Goal: Task Accomplishment & Management: Manage account settings

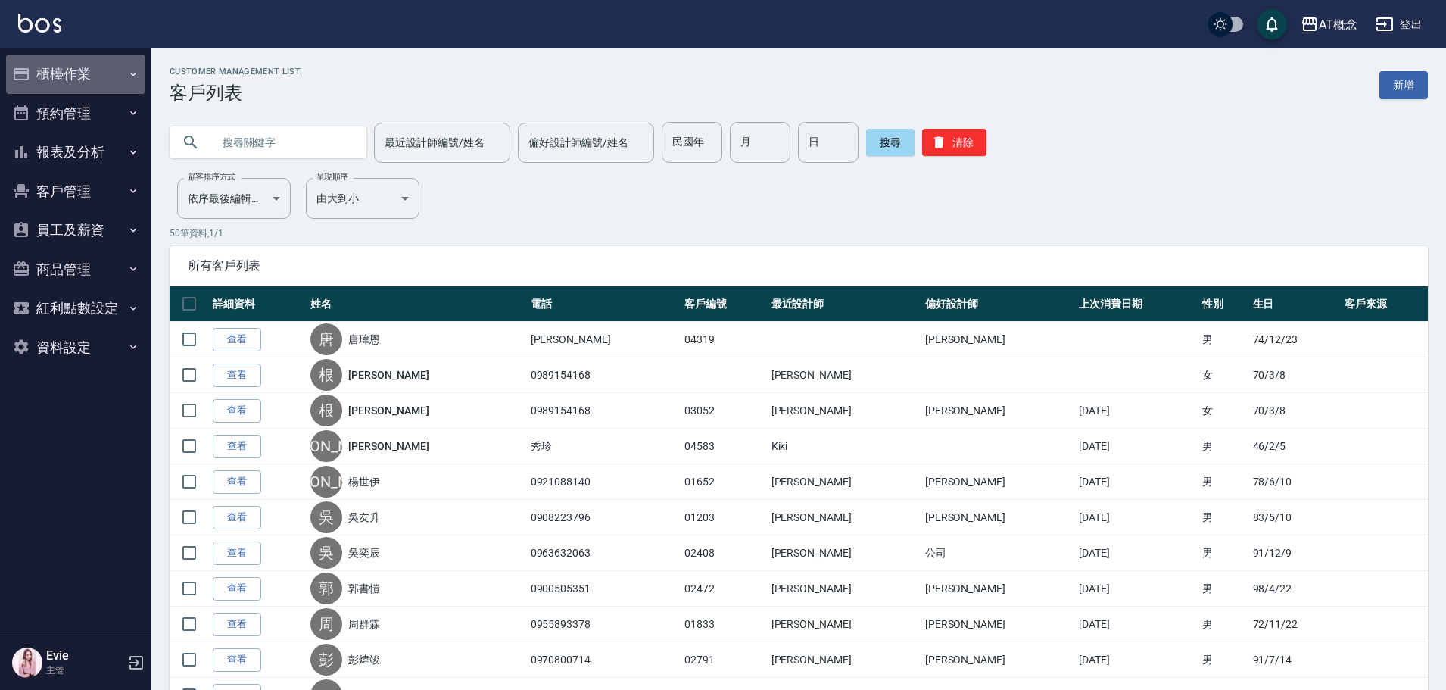
click at [62, 69] on button "櫃檯作業" at bounding box center [75, 74] width 139 height 39
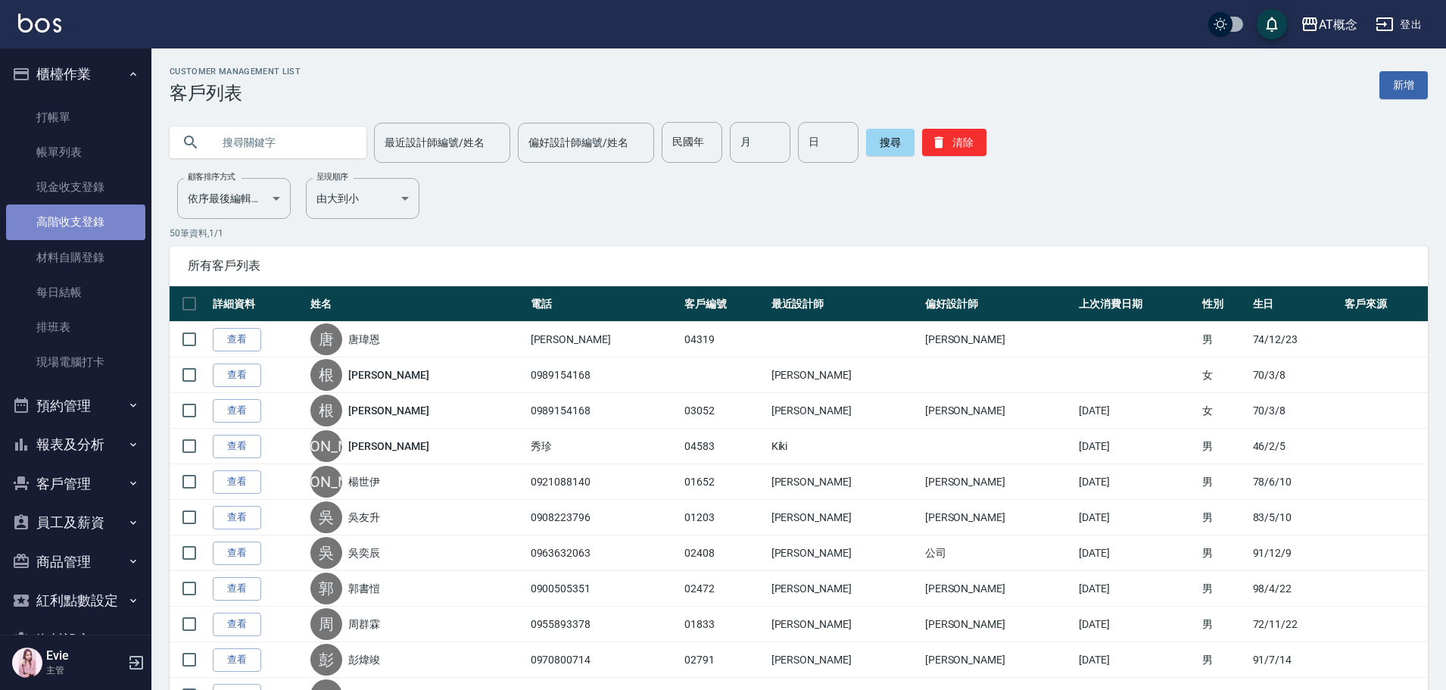
click at [79, 222] on link "高階收支登錄" at bounding box center [75, 221] width 139 height 35
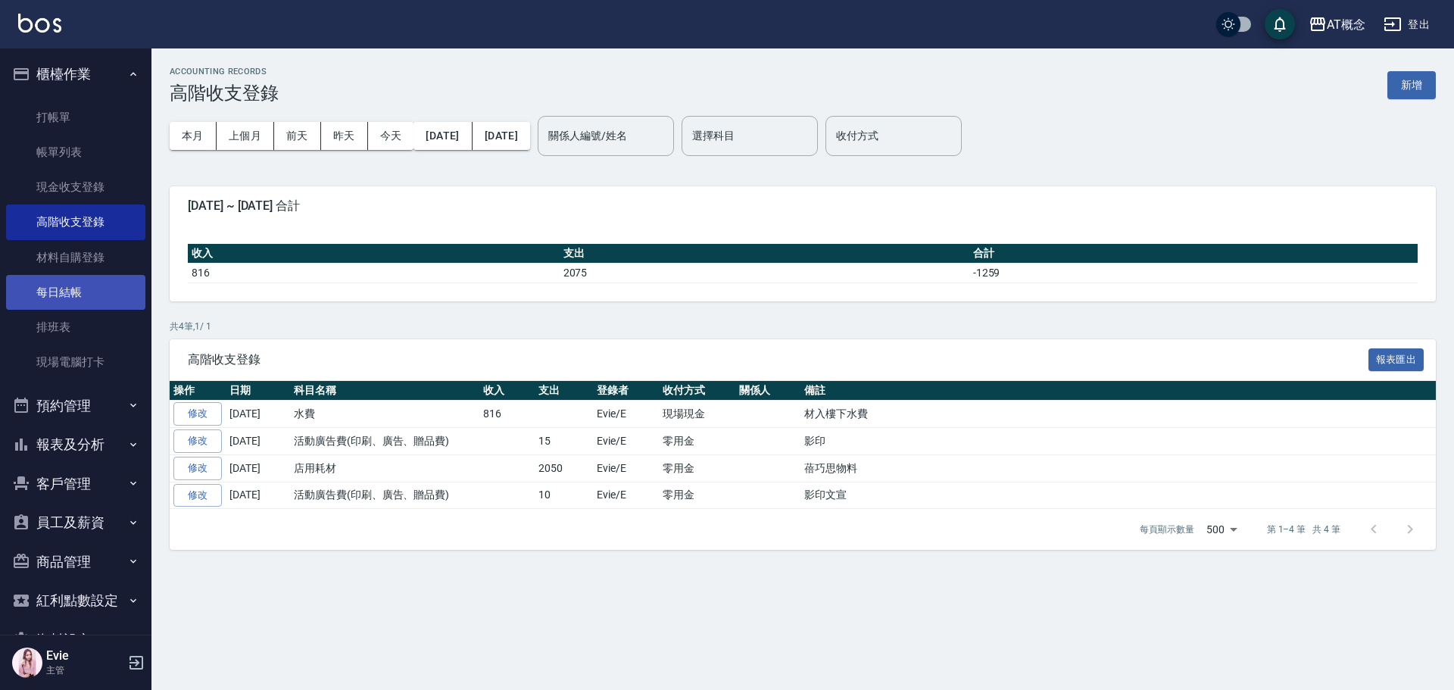
click at [61, 287] on link "每日結帳" at bounding box center [75, 292] width 139 height 35
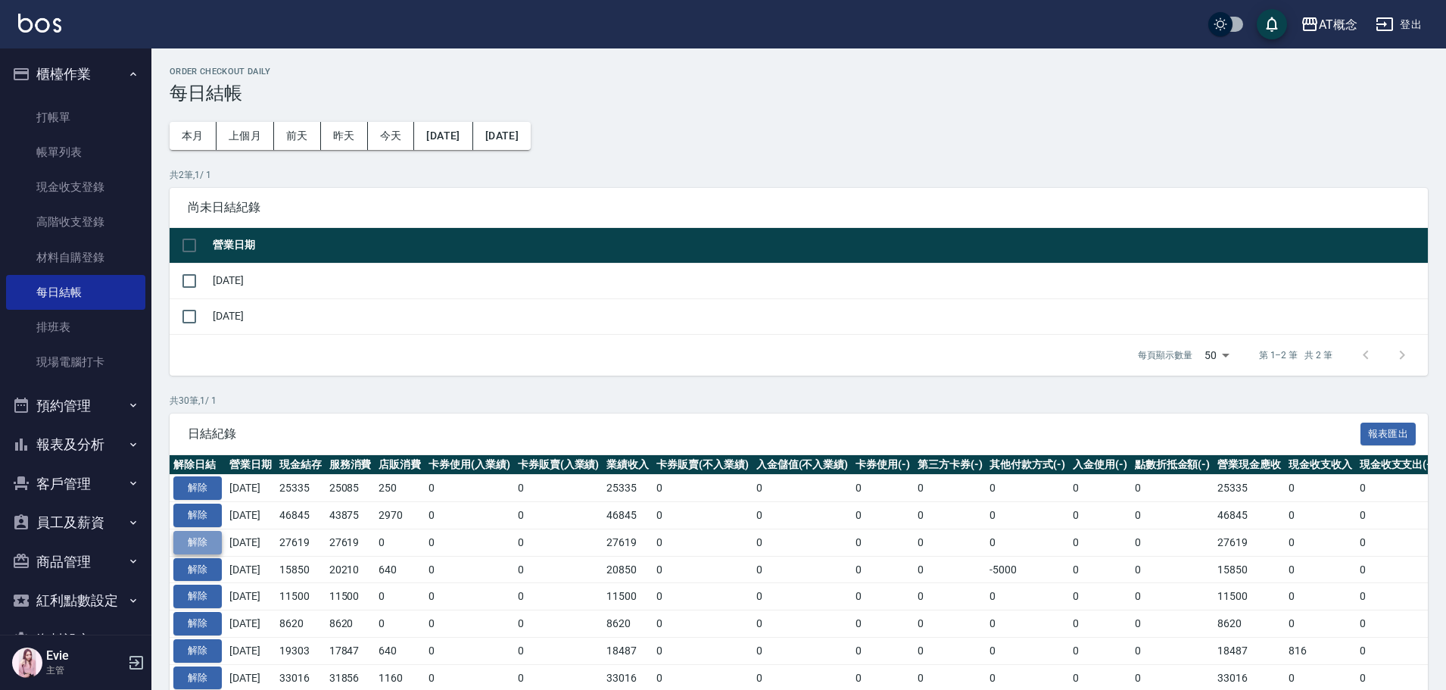
click at [204, 539] on button "解除" at bounding box center [197, 542] width 48 height 23
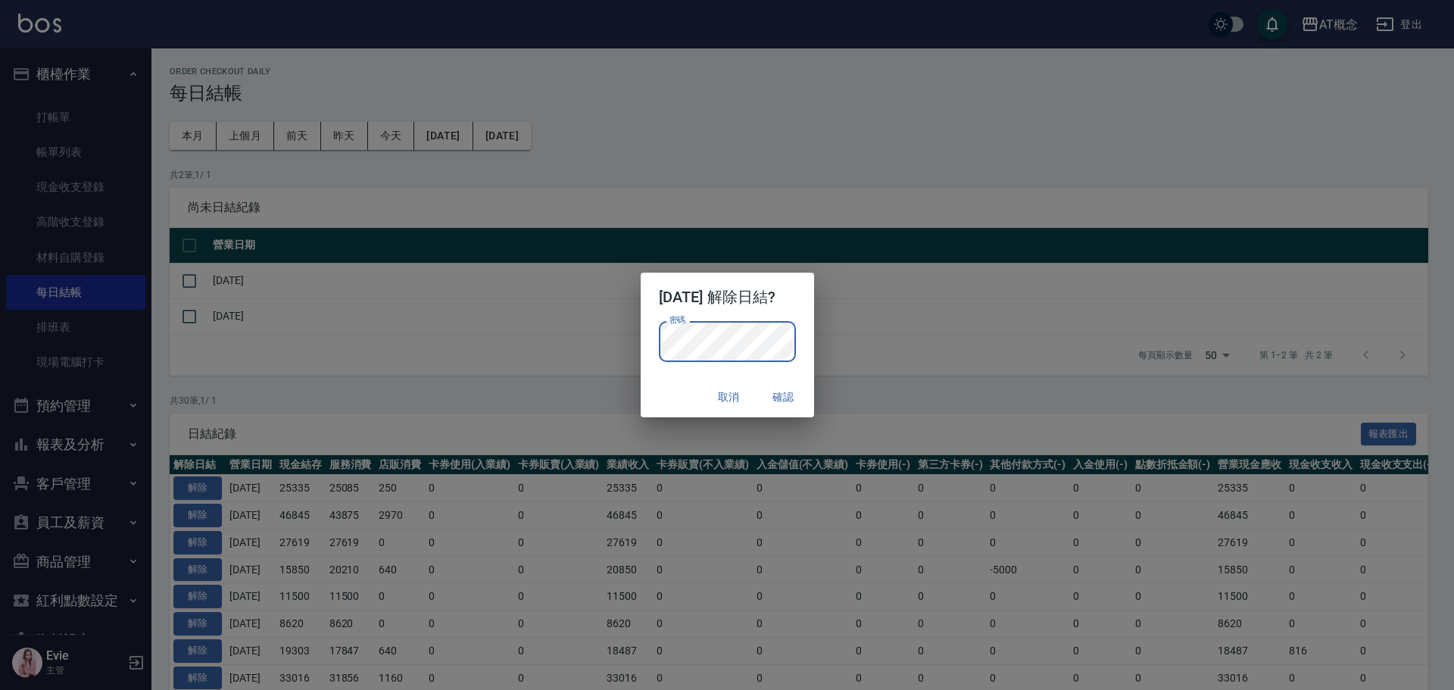
click at [795, 392] on button "確認" at bounding box center [783, 397] width 48 height 28
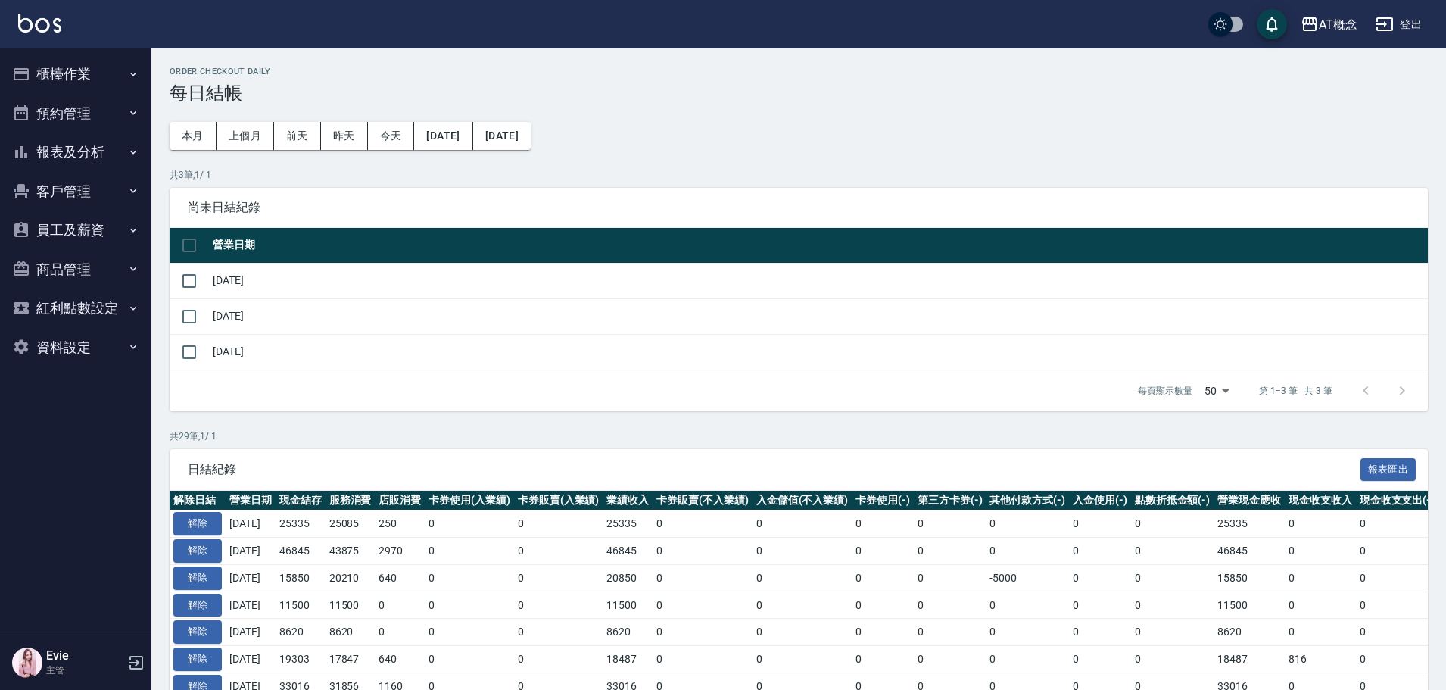
drag, startPoint x: 51, startPoint y: 86, endPoint x: 63, endPoint y: 84, distance: 11.5
click at [52, 86] on button "櫃檯作業" at bounding box center [75, 74] width 139 height 39
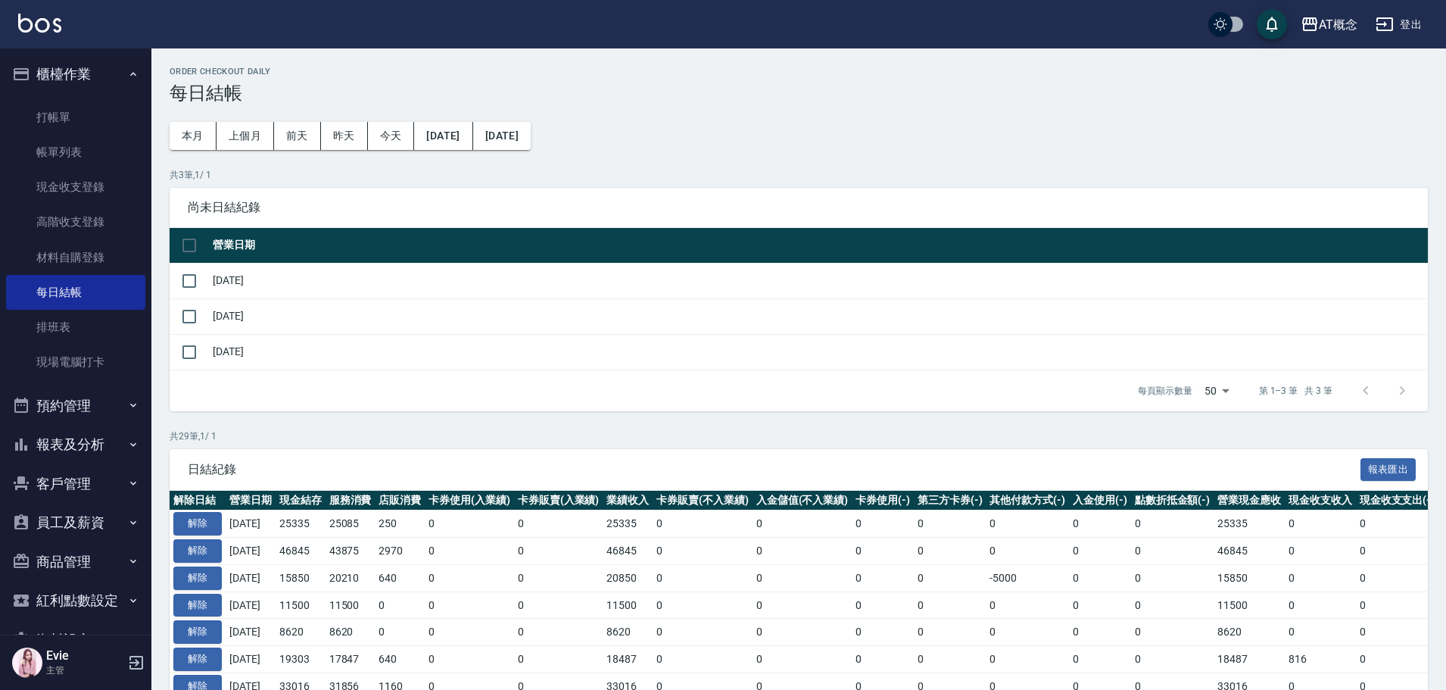
drag, startPoint x: 67, startPoint y: 223, endPoint x: 154, endPoint y: 223, distance: 87.1
click at [68, 223] on link "高階收支登錄" at bounding box center [75, 221] width 139 height 35
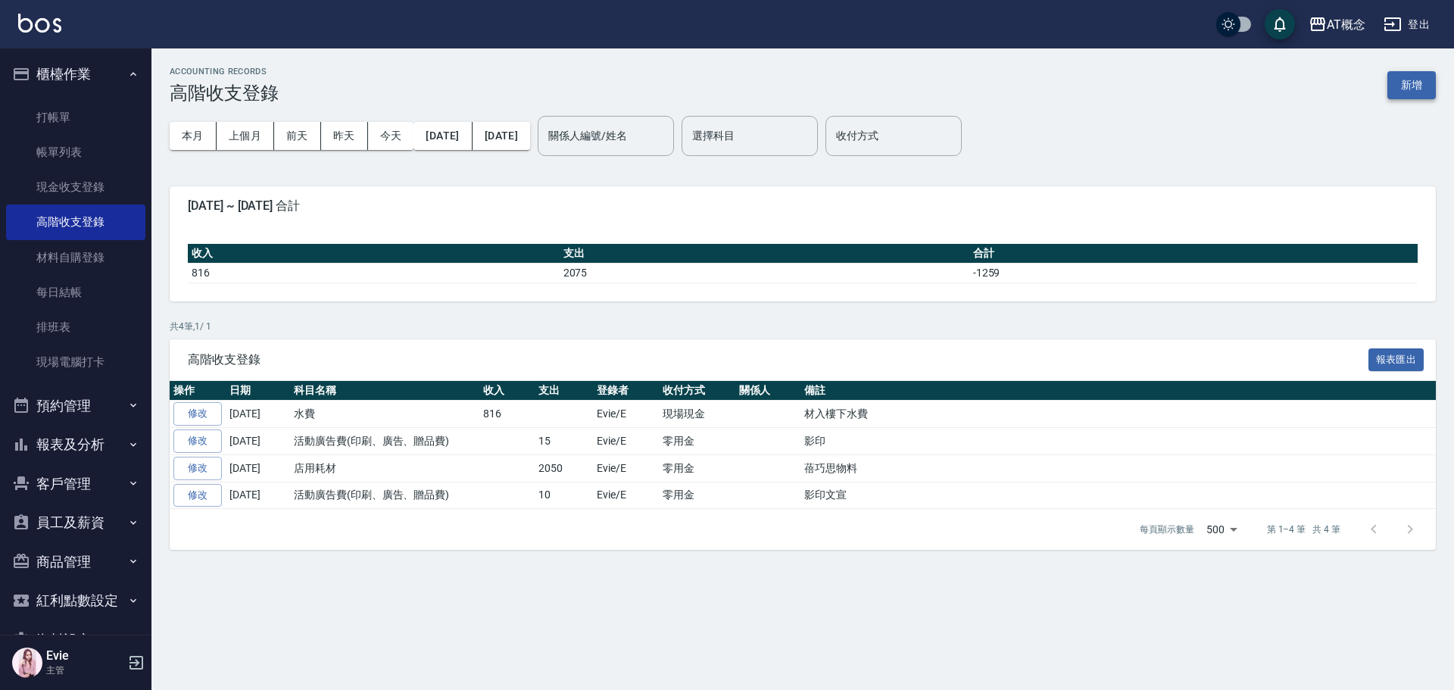
click at [1424, 87] on button "新增" at bounding box center [1411, 85] width 48 height 28
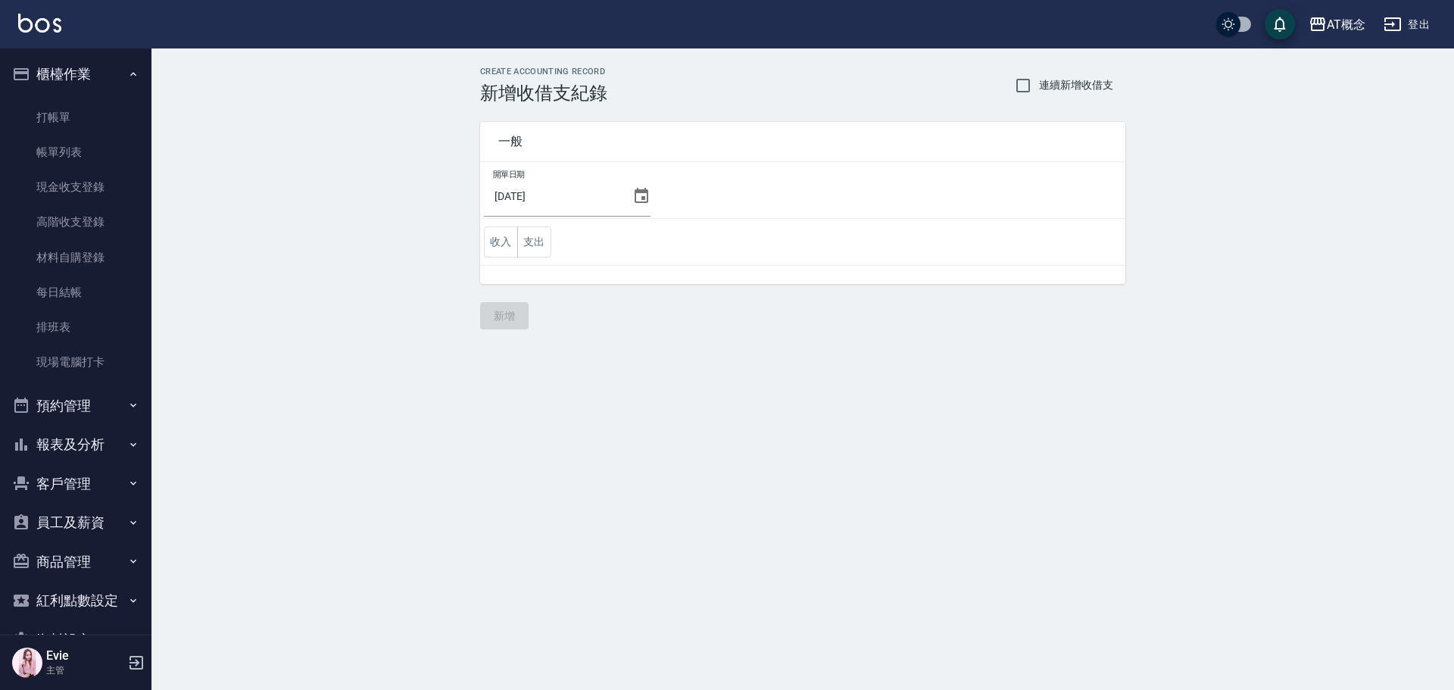
click at [638, 195] on icon at bounding box center [641, 196] width 18 height 18
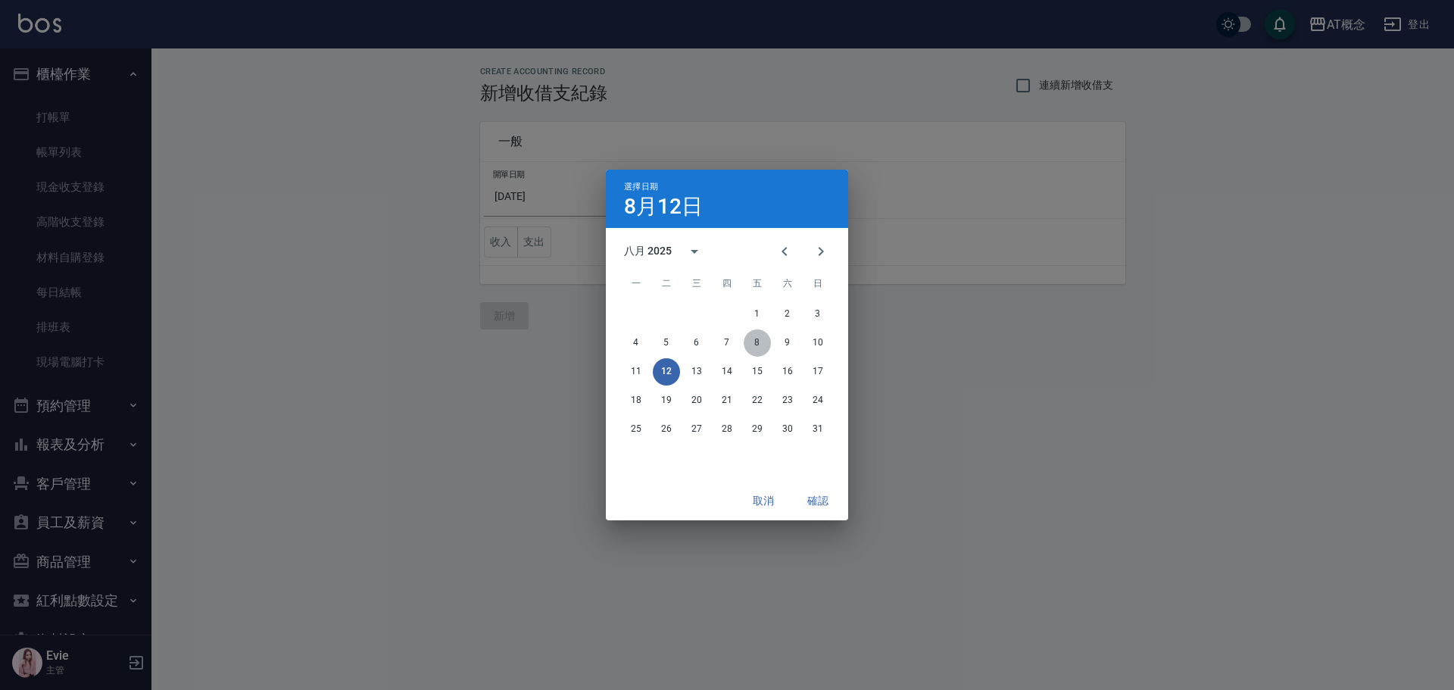
click at [758, 342] on button "8" at bounding box center [757, 342] width 27 height 27
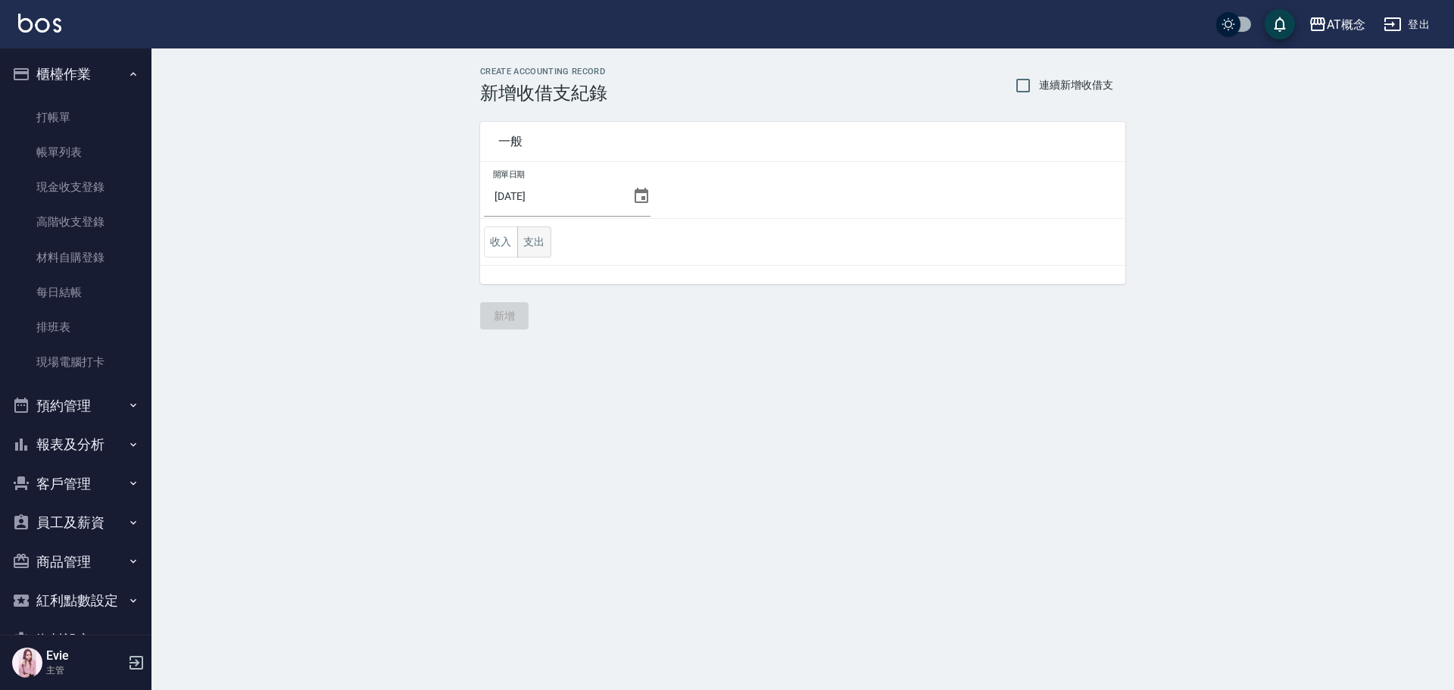
click at [535, 242] on button "支出" at bounding box center [534, 241] width 34 height 31
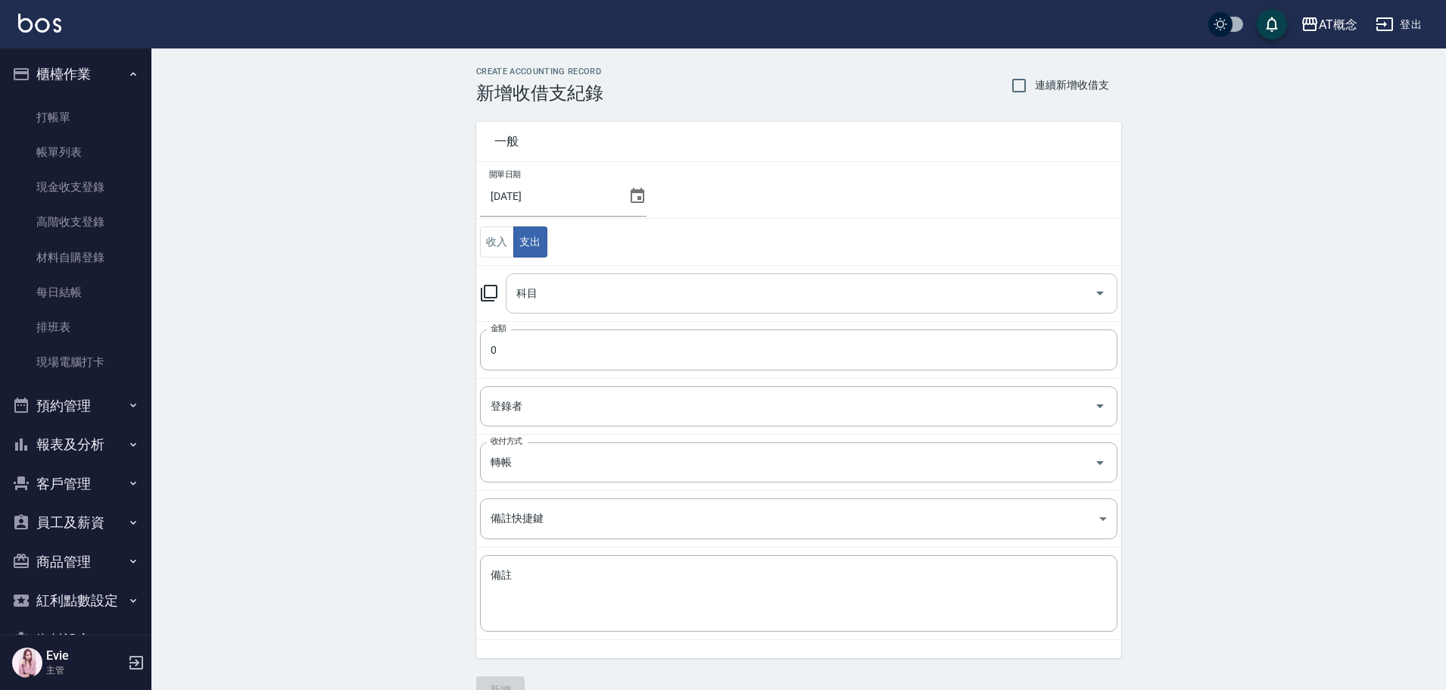
click at [531, 297] on input "科目" at bounding box center [800, 293] width 575 height 27
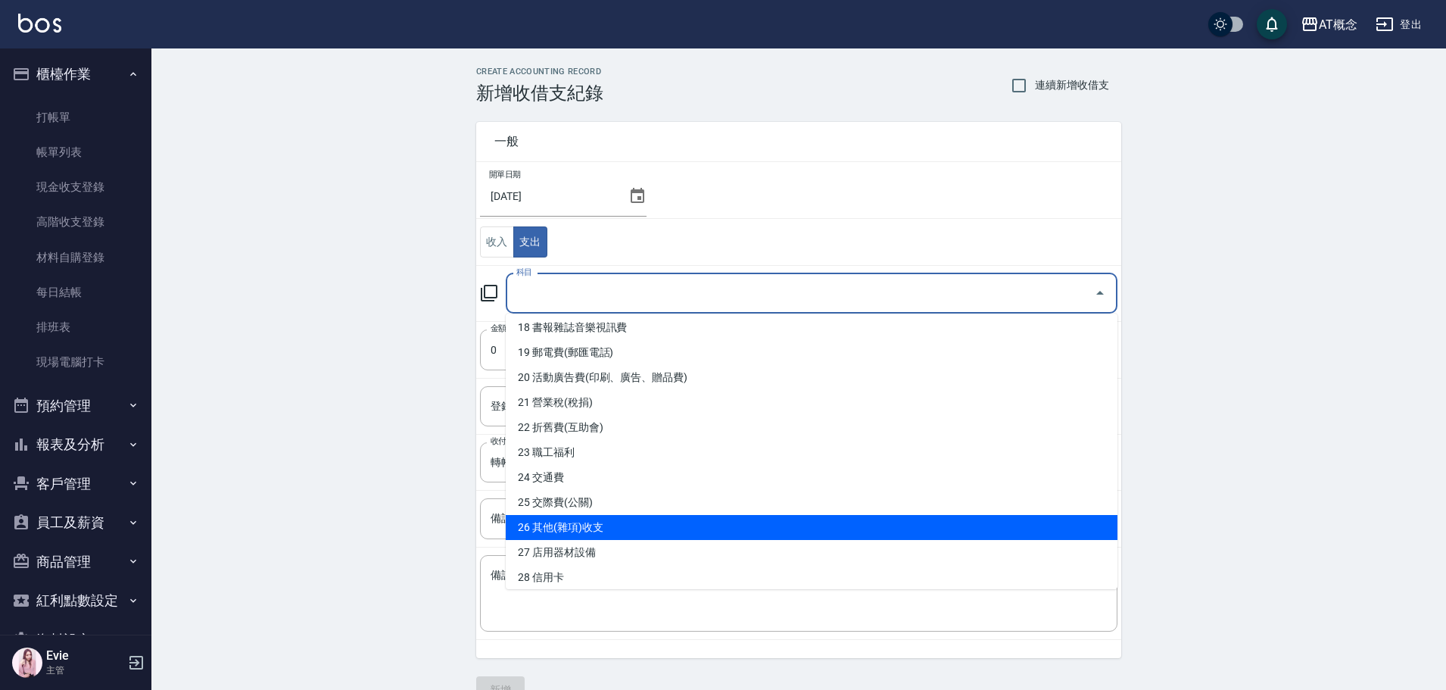
scroll to position [606, 0]
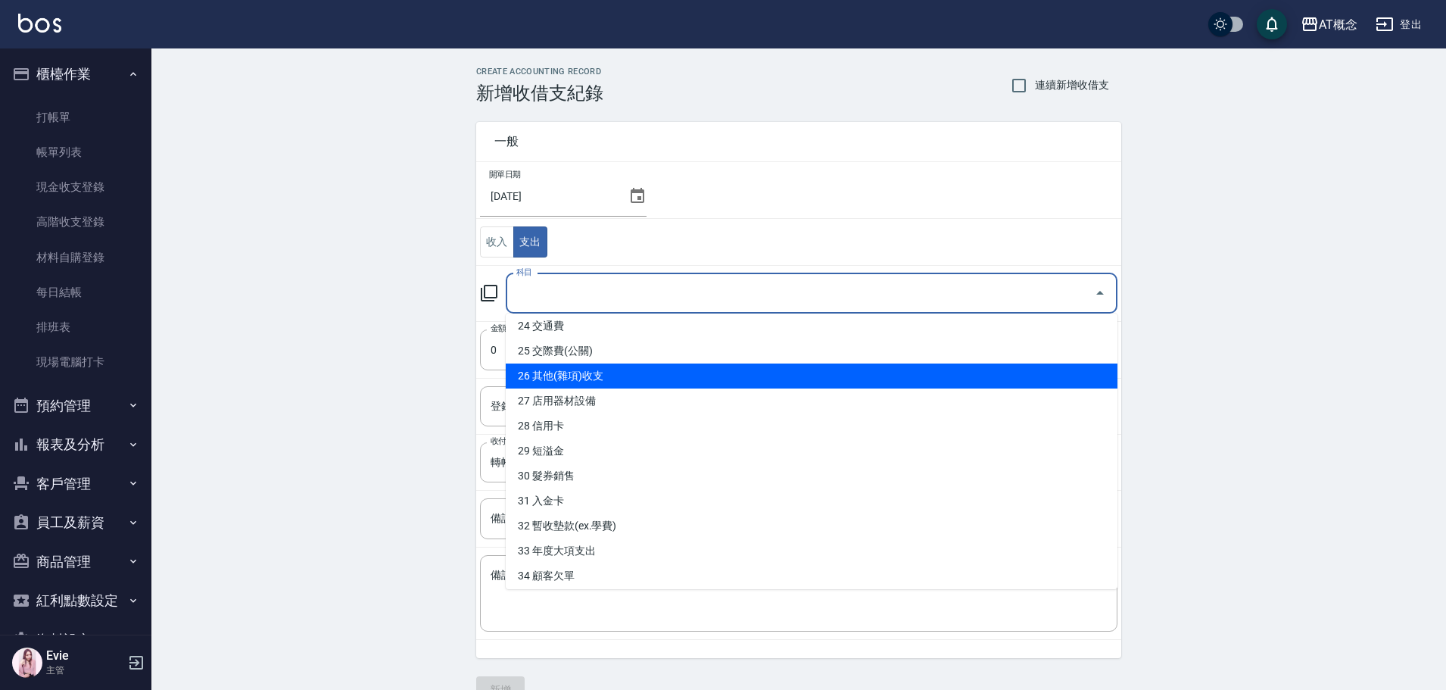
click at [572, 365] on li "26 其他(雜項)收支" at bounding box center [812, 375] width 612 height 25
type input "26 其他(雜項)收支"
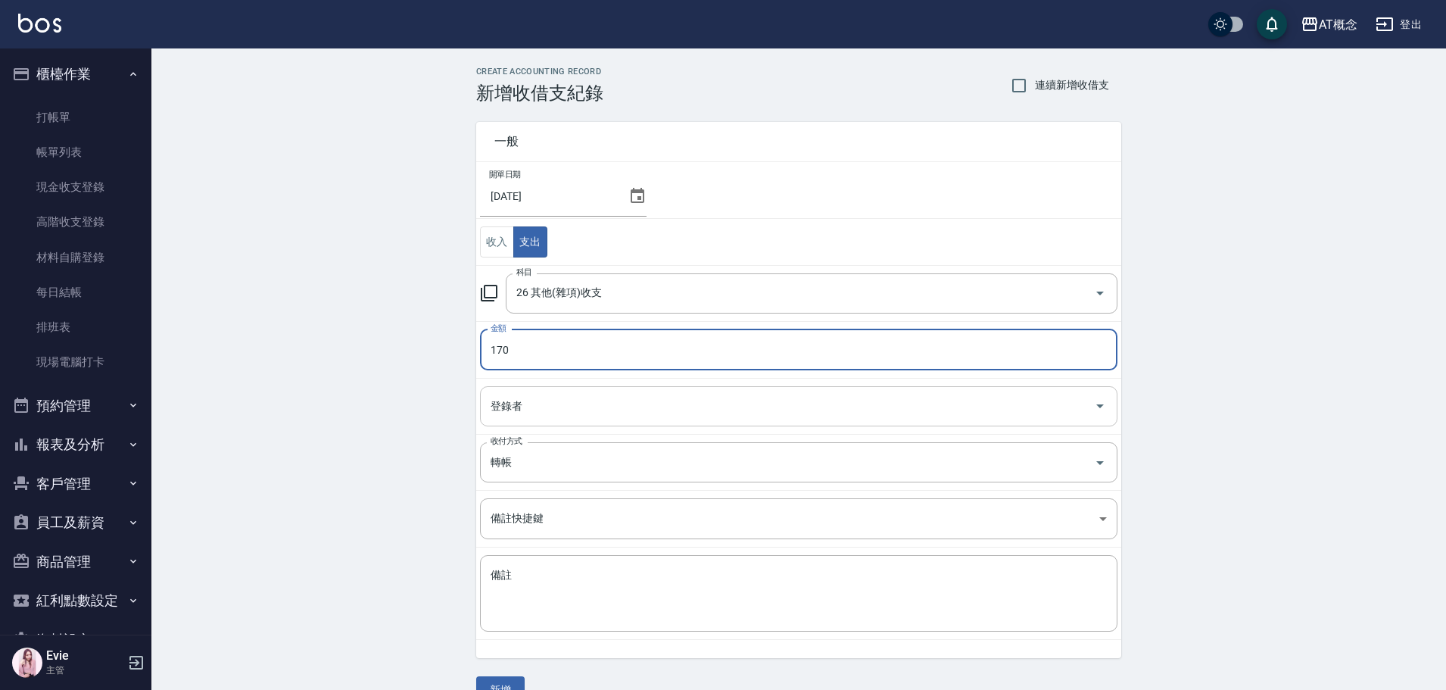
type input "170"
click at [548, 399] on input "登錄者" at bounding box center [787, 406] width 601 height 27
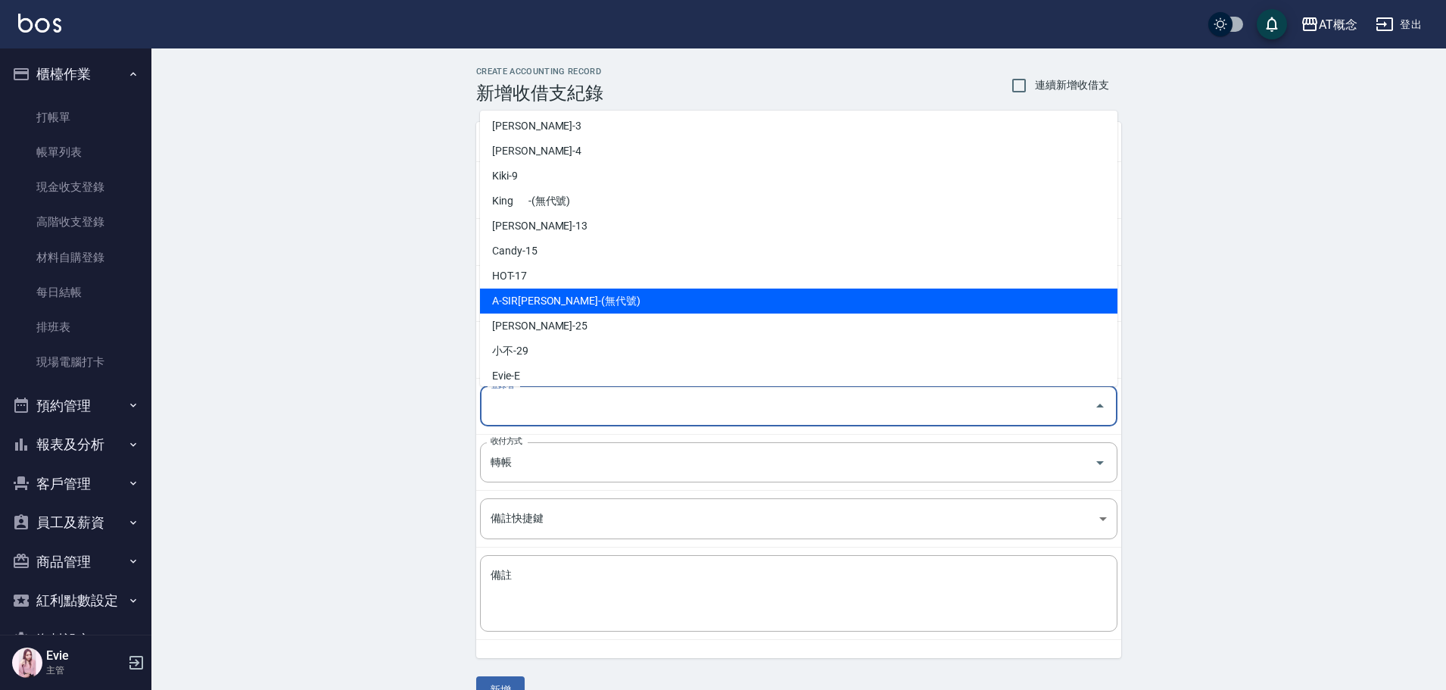
scroll to position [76, 0]
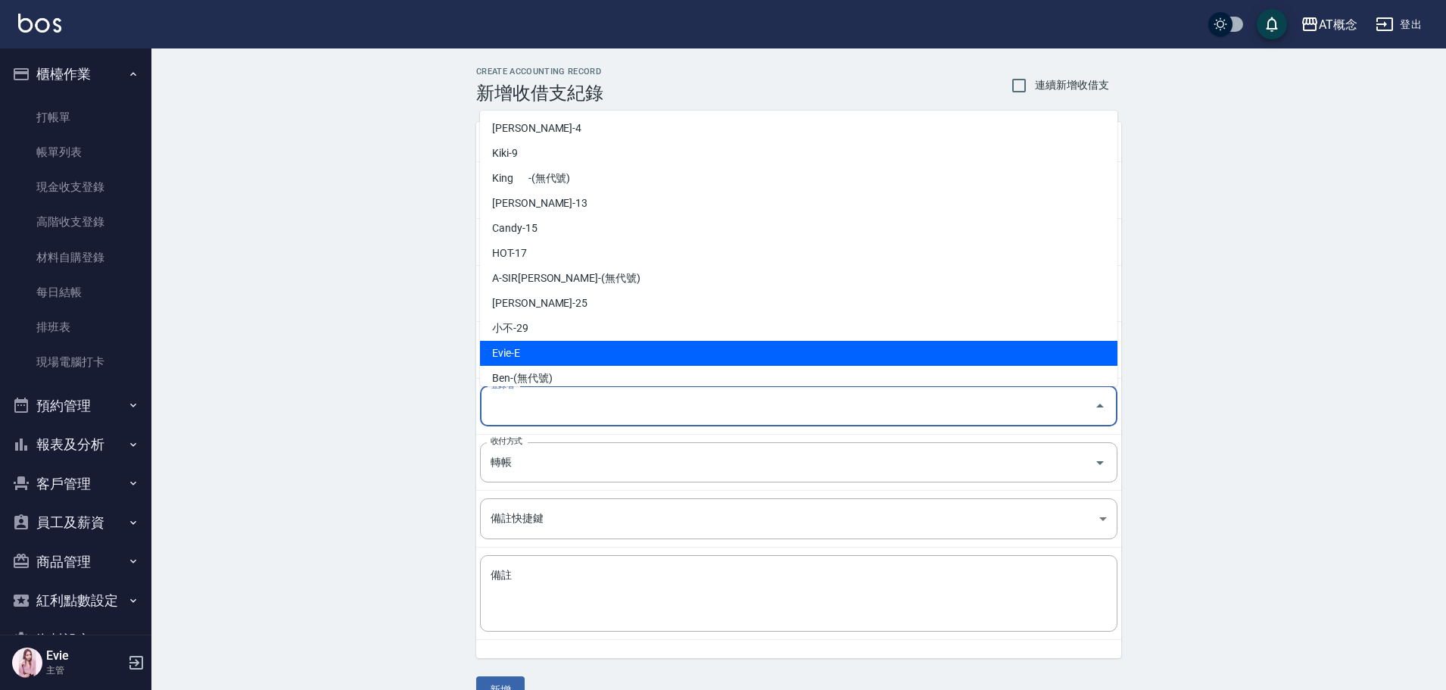
click at [541, 350] on li "Evie-E" at bounding box center [799, 353] width 638 height 25
type input "Evie-E"
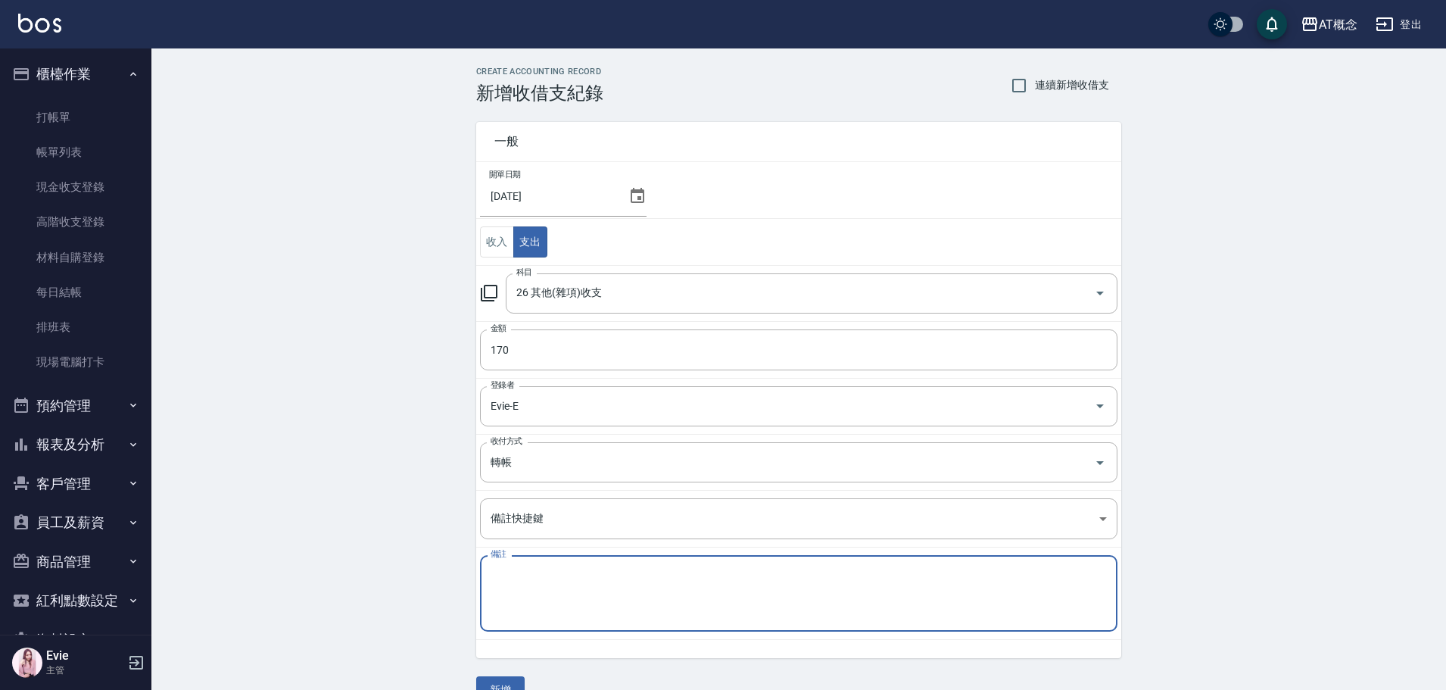
click at [535, 582] on textarea "備註" at bounding box center [799, 593] width 616 height 51
click at [533, 458] on input "轉帳" at bounding box center [777, 462] width 581 height 27
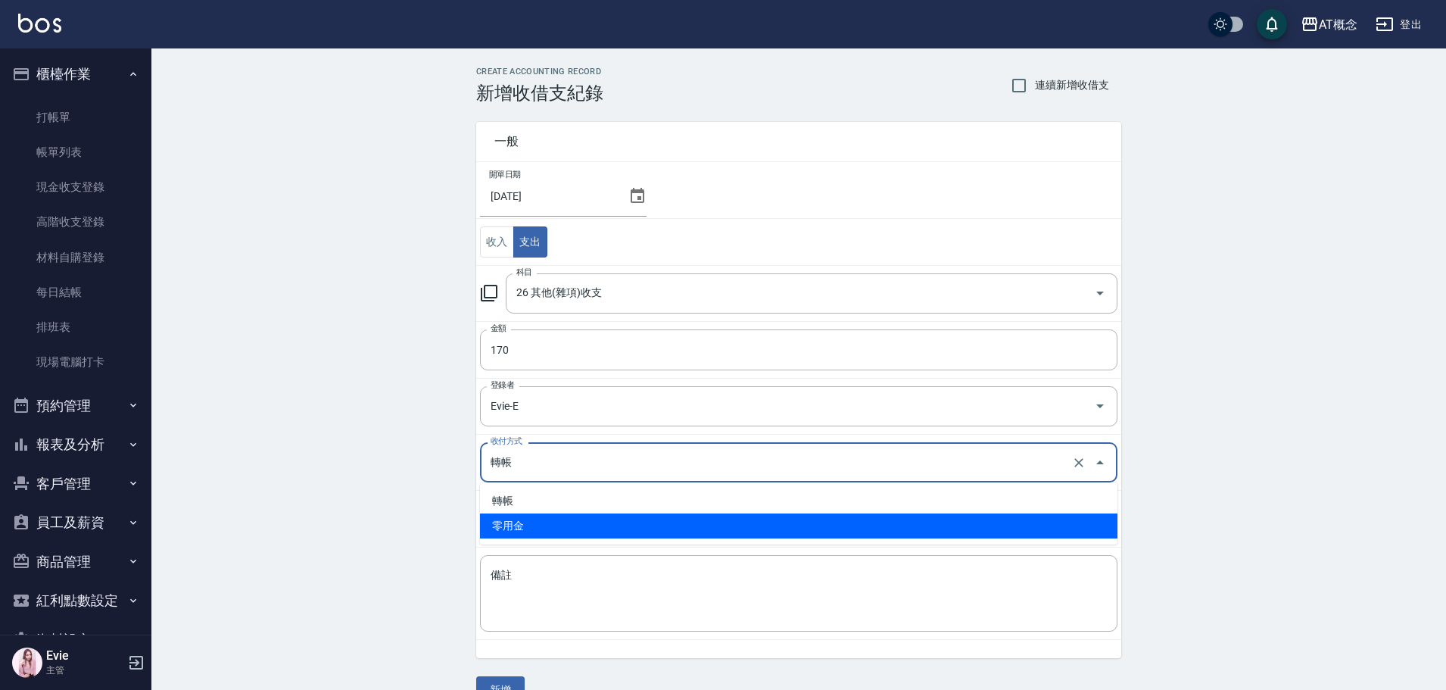
click at [541, 519] on li "零用金" at bounding box center [799, 525] width 638 height 25
type input "零用金"
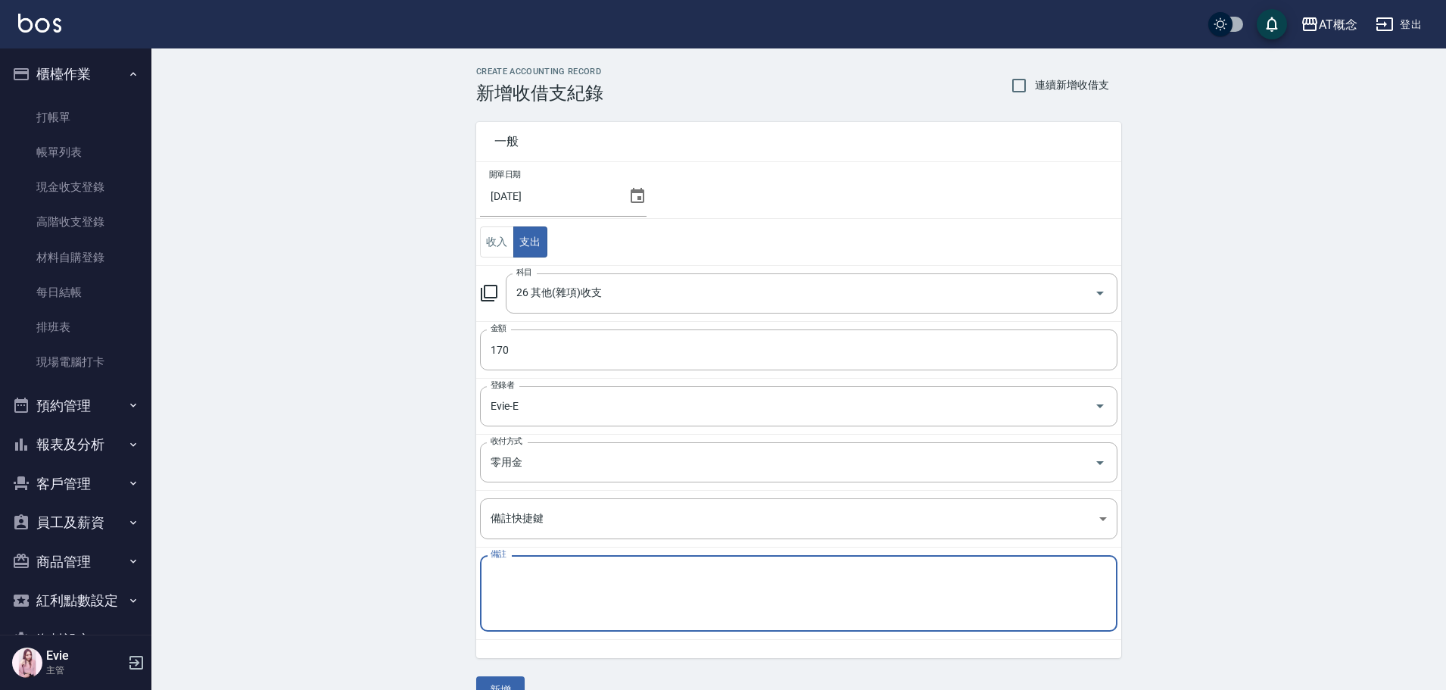
click at [556, 592] on textarea "備註" at bounding box center [799, 593] width 616 height 51
type textarea "材"
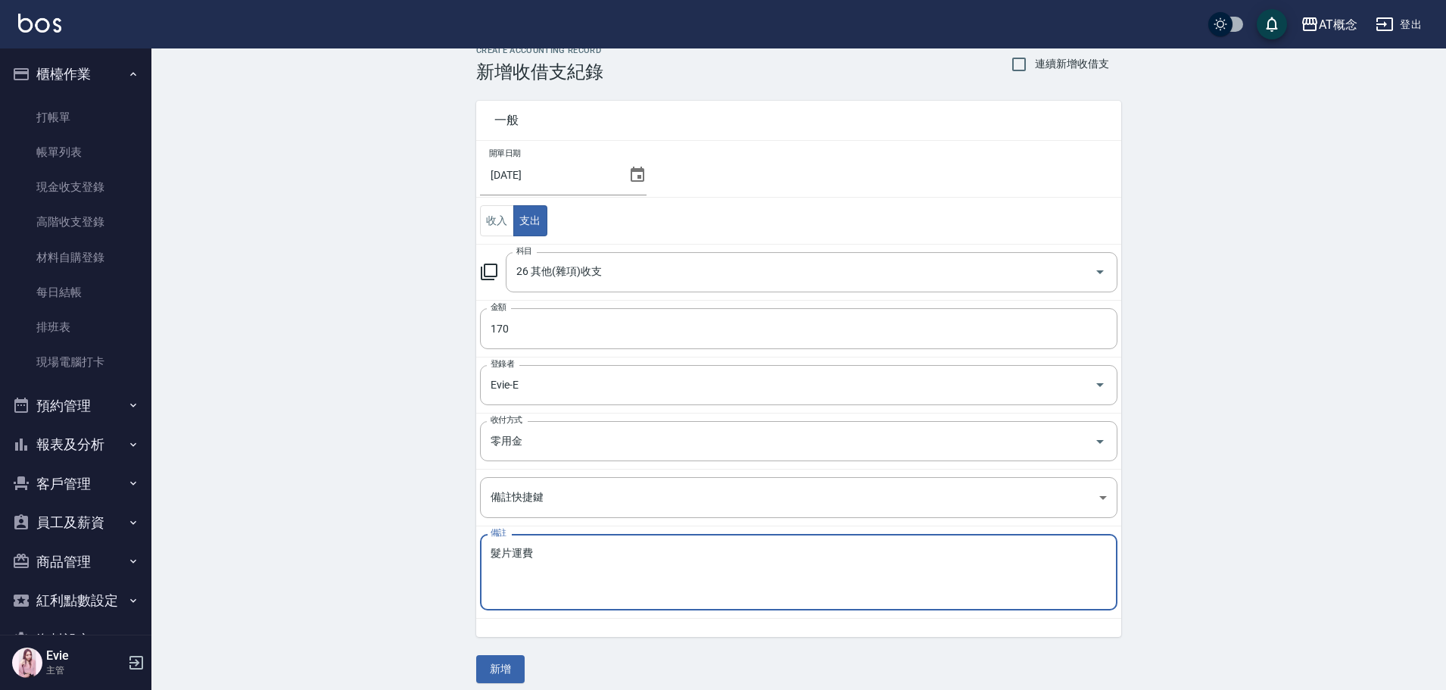
scroll to position [33, 0]
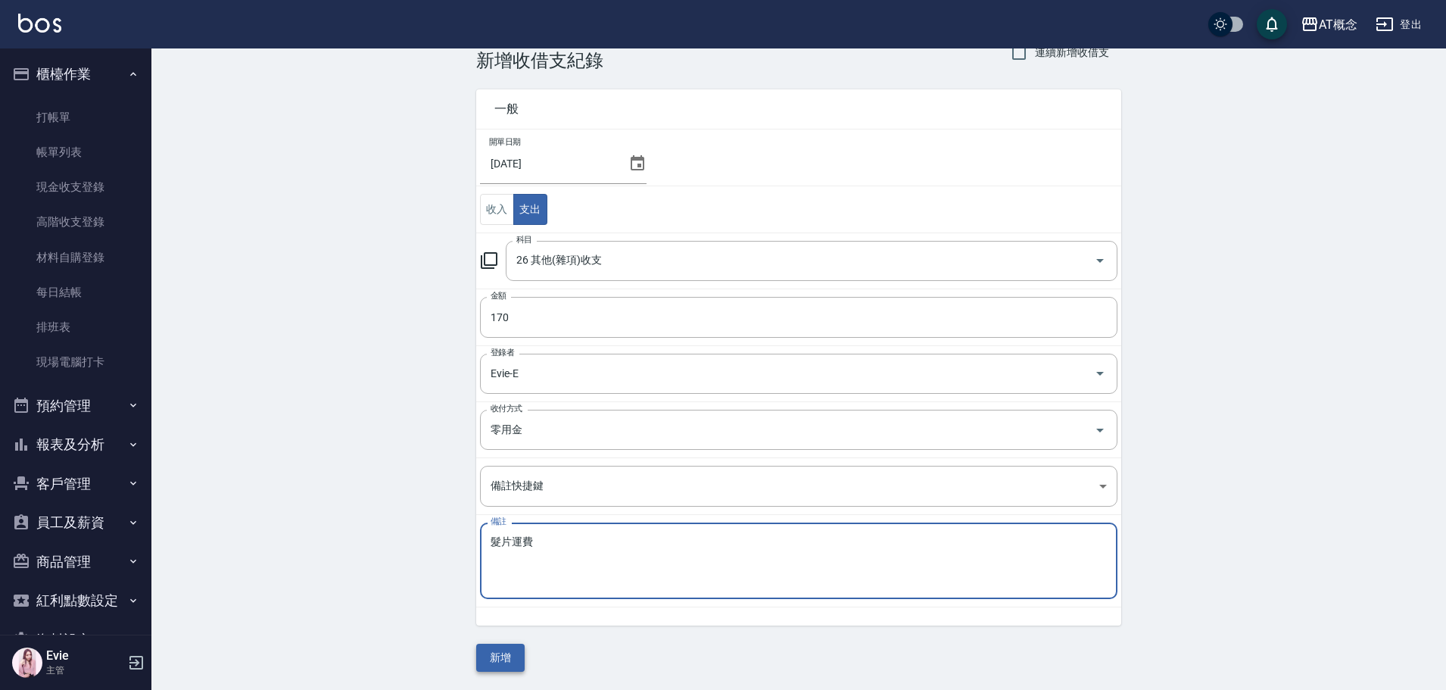
type textarea "髮片運費"
click at [510, 653] on button "新增" at bounding box center [500, 658] width 48 height 28
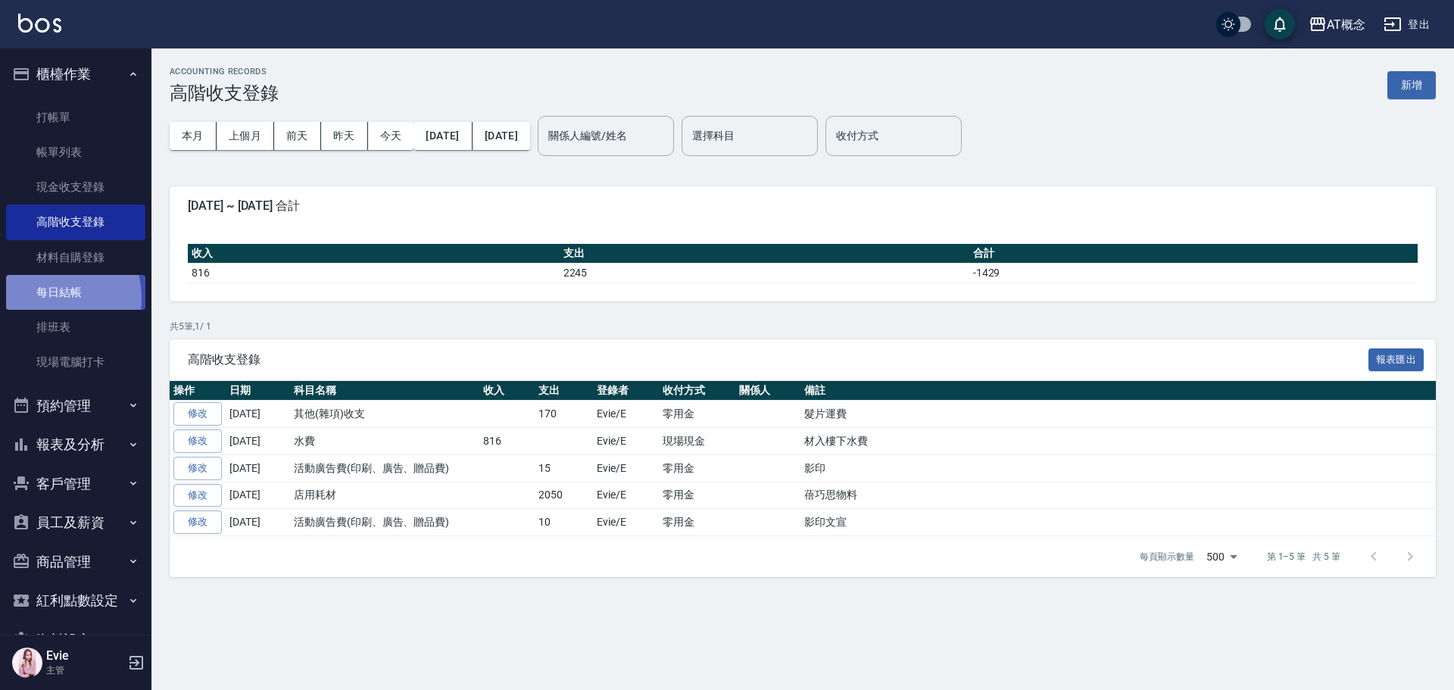
drag, startPoint x: 50, startPoint y: 298, endPoint x: 116, endPoint y: 267, distance: 72.8
click at [51, 298] on link "每日結帳" at bounding box center [75, 292] width 139 height 35
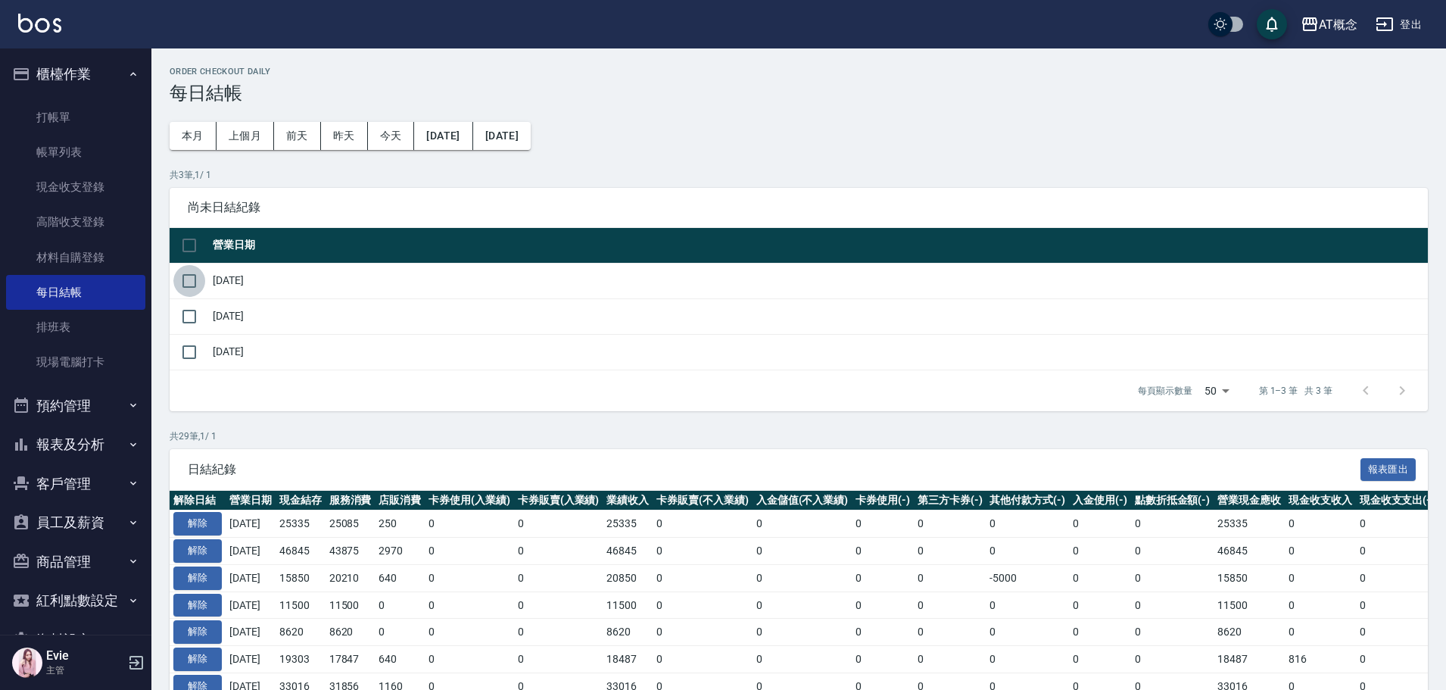
click at [191, 273] on input "checkbox" at bounding box center [189, 281] width 32 height 32
checkbox input "true"
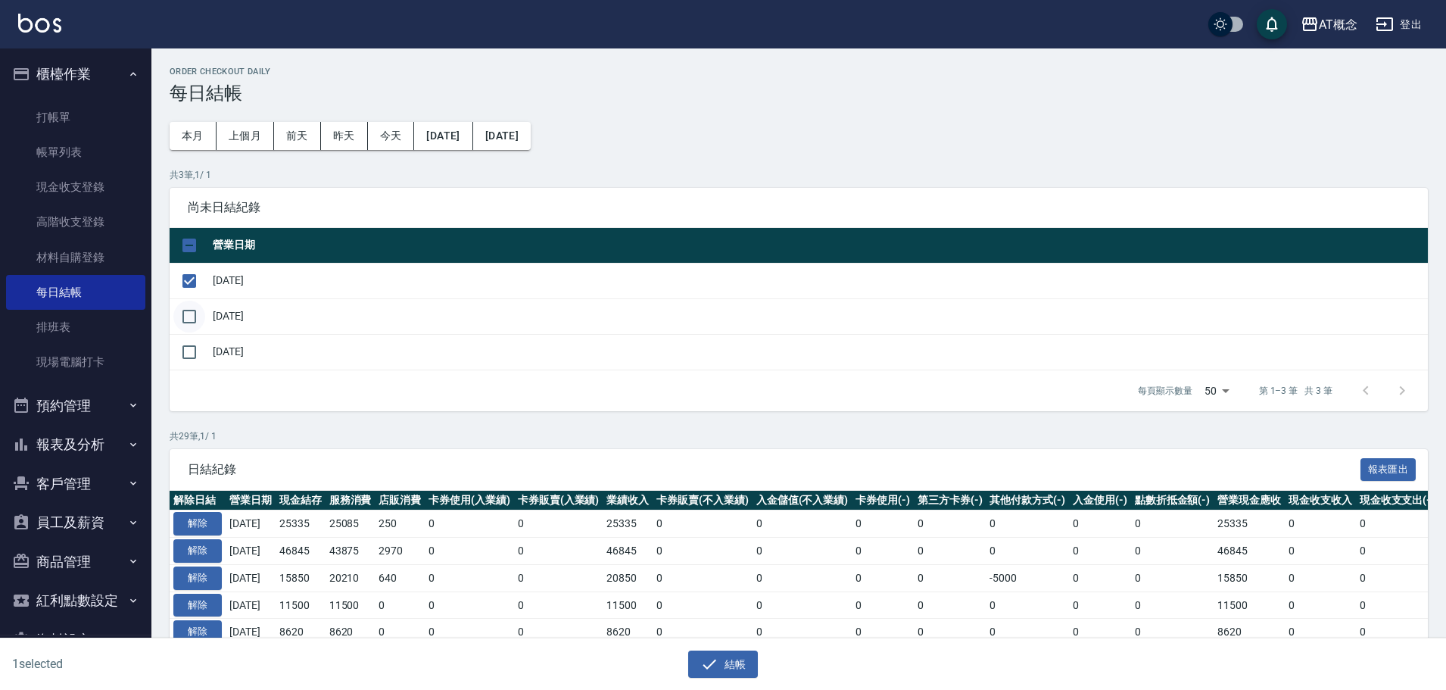
drag, startPoint x: 191, startPoint y: 319, endPoint x: 252, endPoint y: 341, distance: 65.1
click at [192, 319] on input "checkbox" at bounding box center [189, 317] width 32 height 32
checkbox input "true"
click at [728, 658] on button "結帳" at bounding box center [723, 664] width 70 height 28
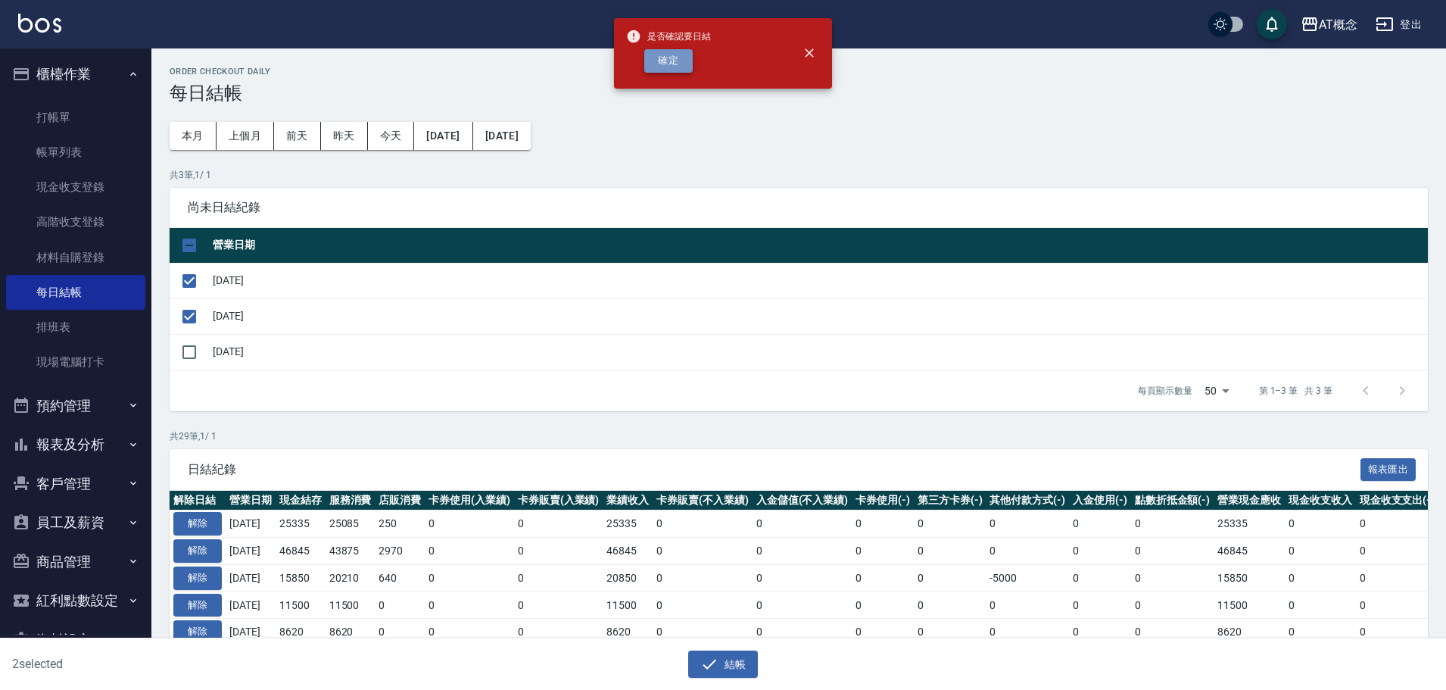
click at [672, 62] on button "確定" at bounding box center [668, 60] width 48 height 23
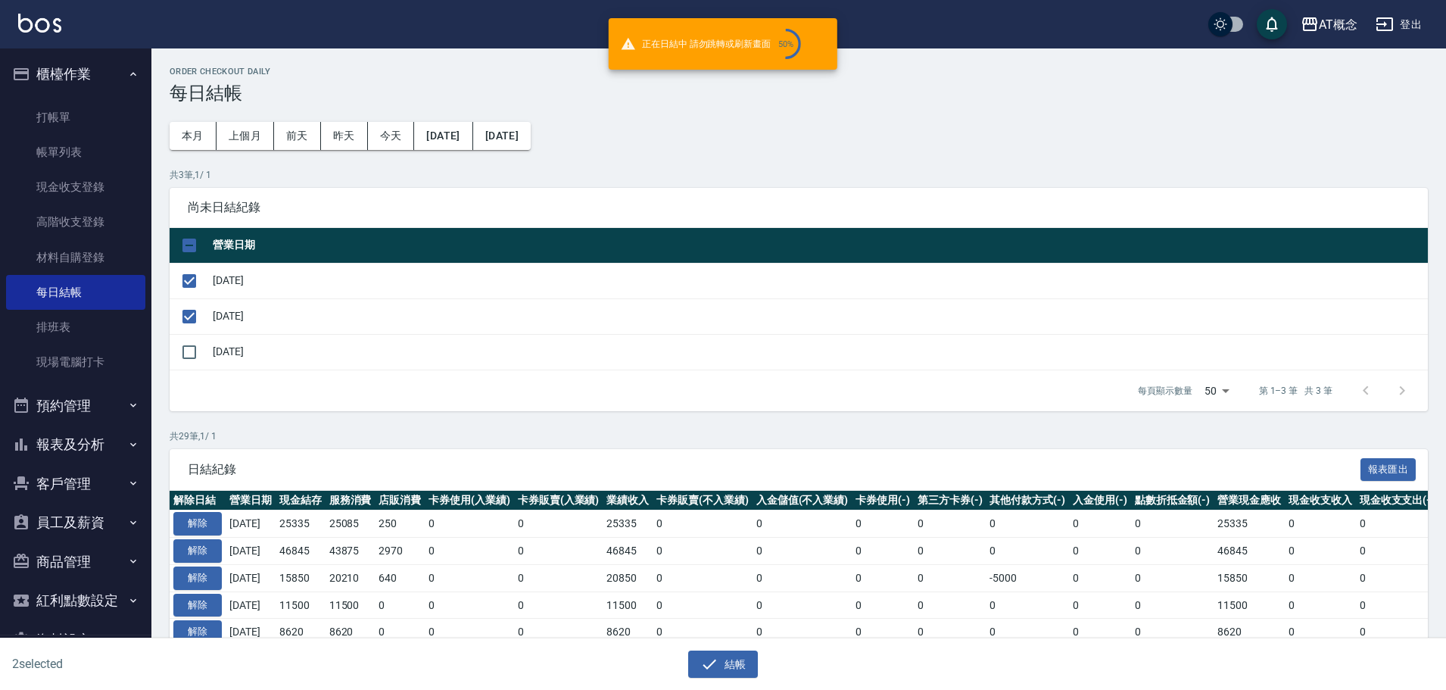
checkbox input "false"
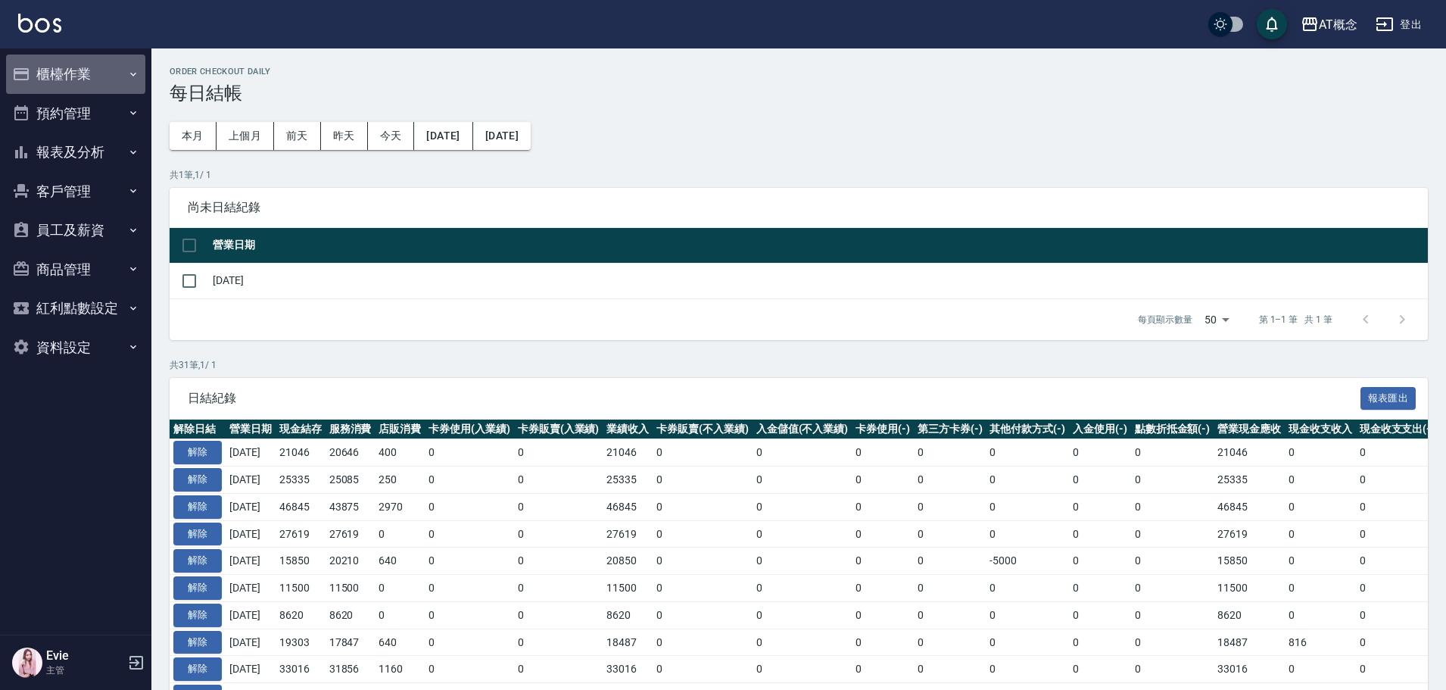
click at [64, 76] on button "櫃檯作業" at bounding box center [75, 74] width 139 height 39
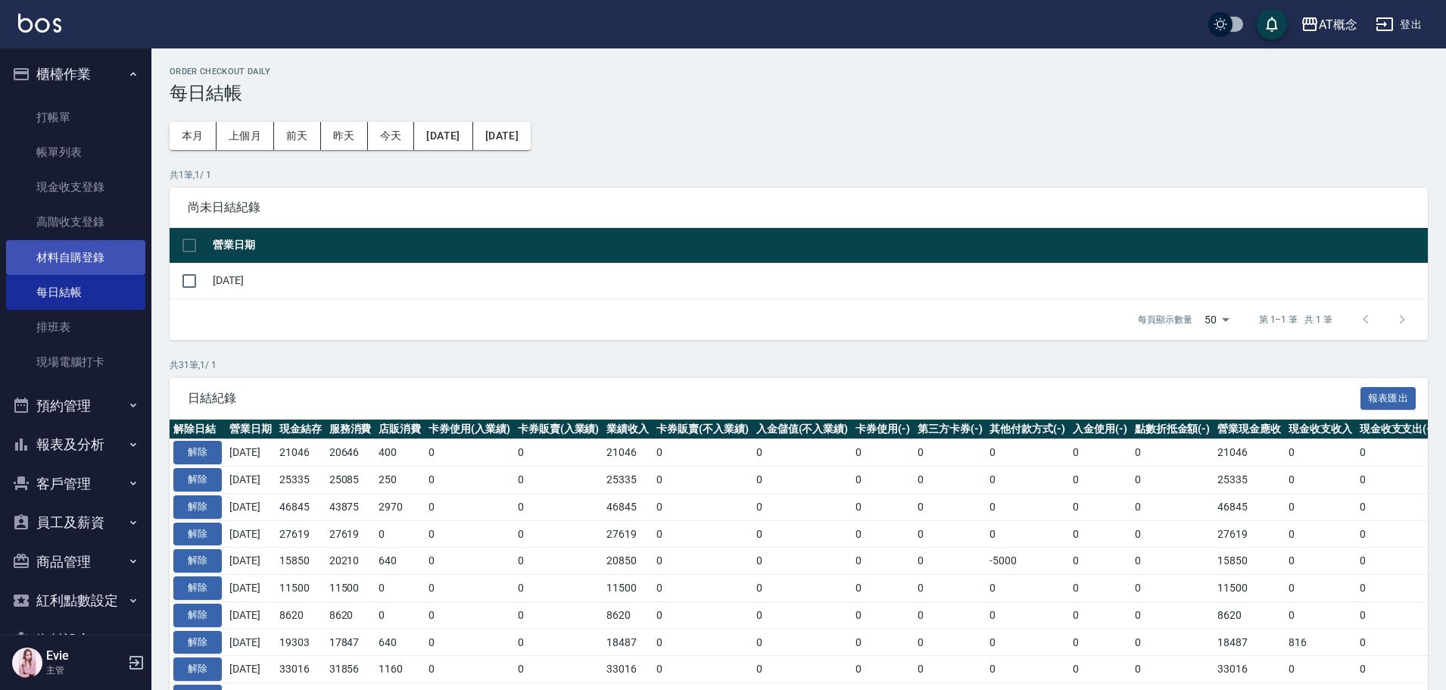
click at [86, 255] on link "材料自購登錄" at bounding box center [75, 257] width 139 height 35
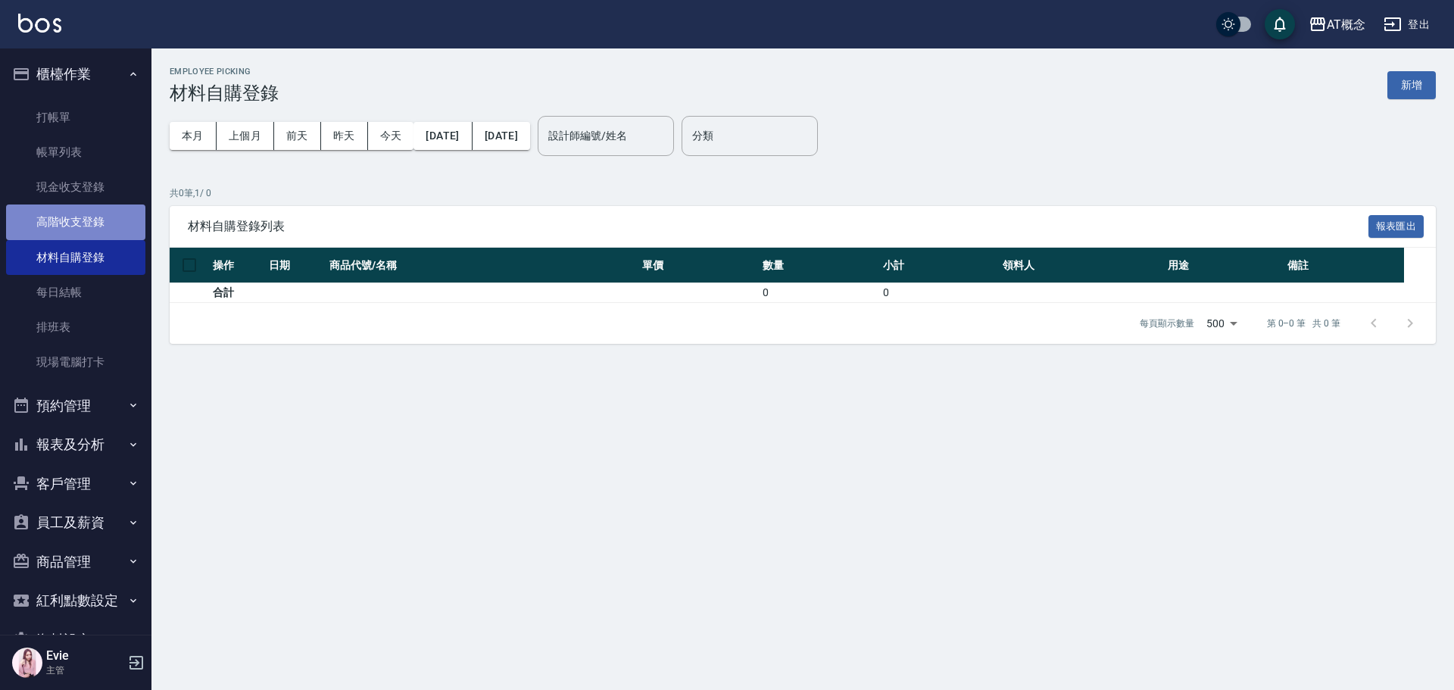
click at [86, 218] on link "高階收支登錄" at bounding box center [75, 221] width 139 height 35
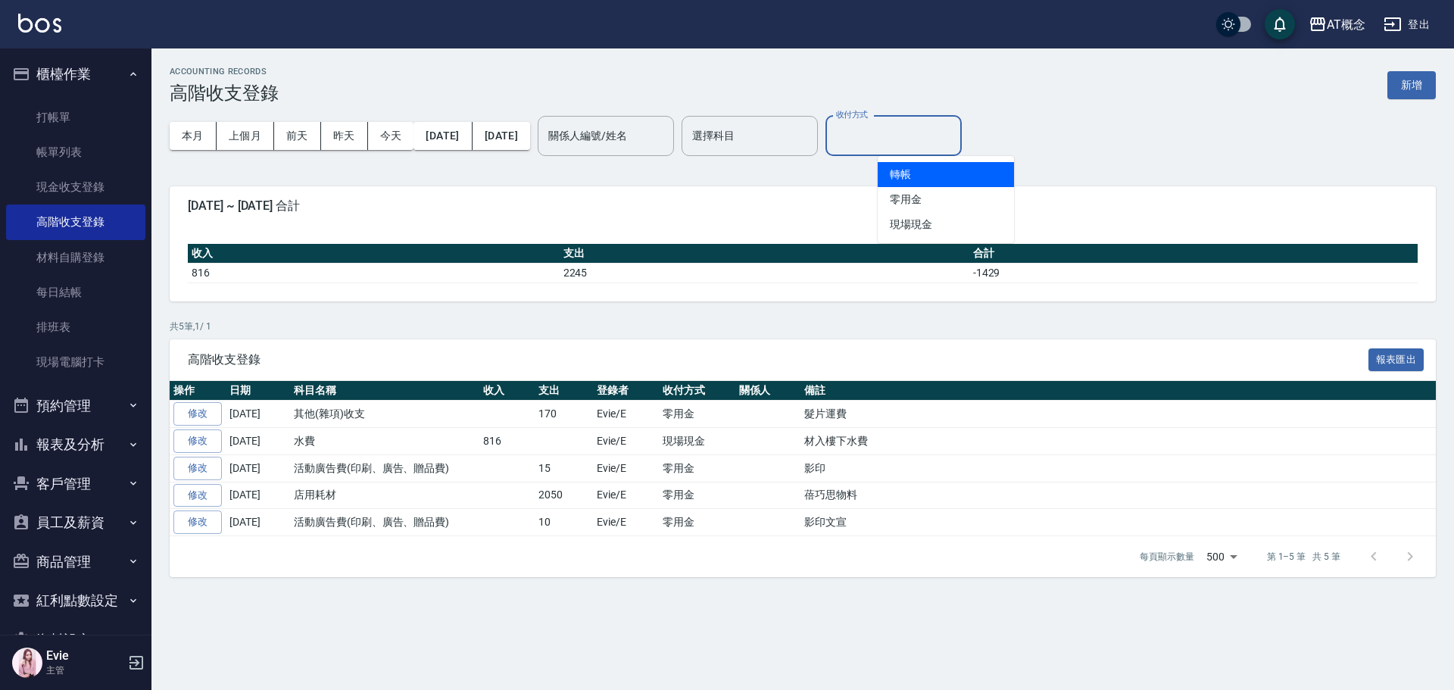
click at [925, 148] on input "收付方式" at bounding box center [893, 136] width 123 height 27
click at [928, 206] on li "零用金" at bounding box center [946, 199] width 136 height 25
type input "零用金"
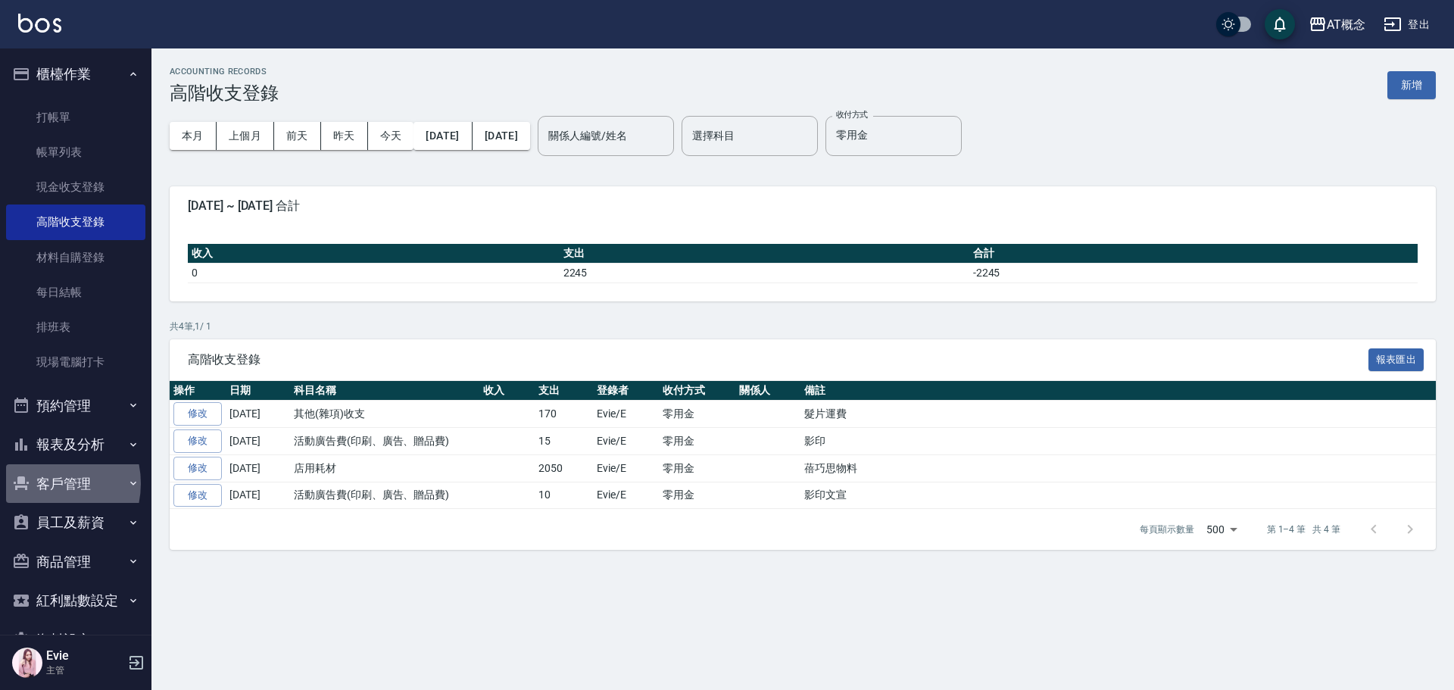
click at [42, 484] on button "客戶管理" at bounding box center [75, 483] width 139 height 39
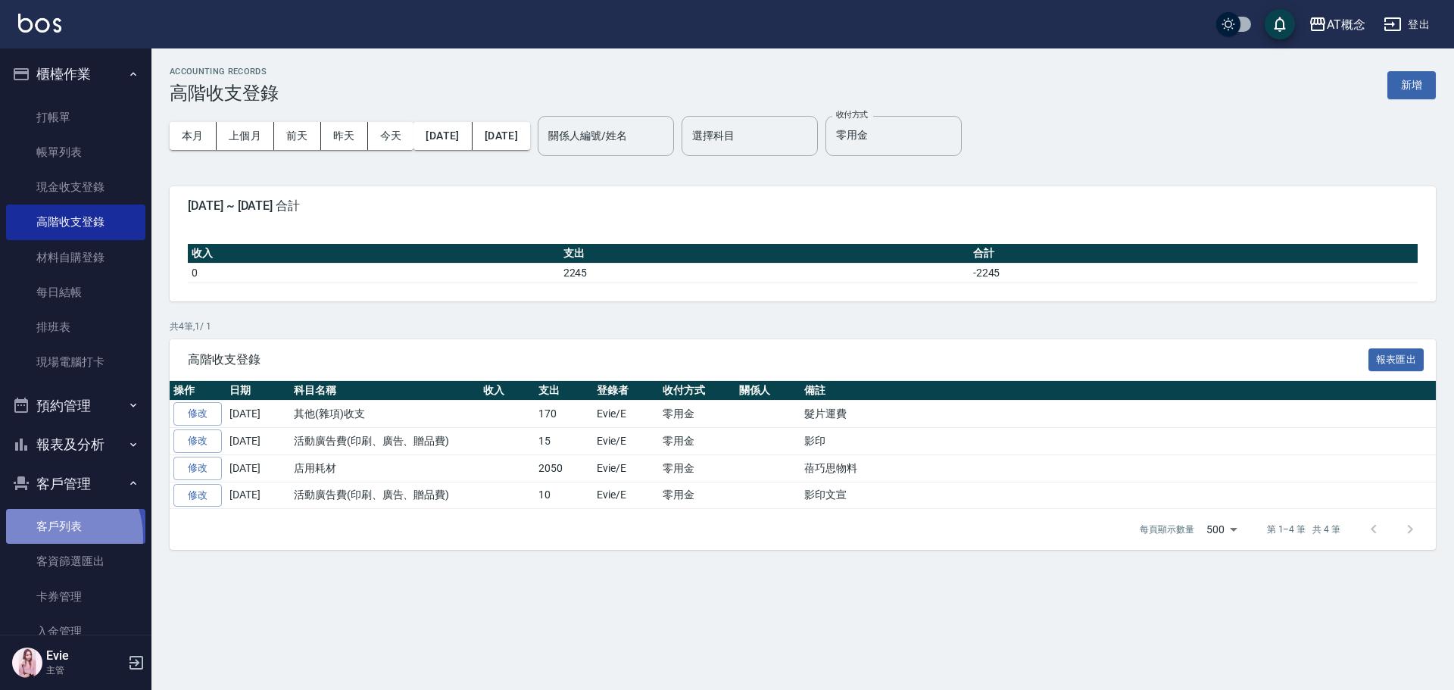
click at [51, 537] on link "客戶列表" at bounding box center [75, 526] width 139 height 35
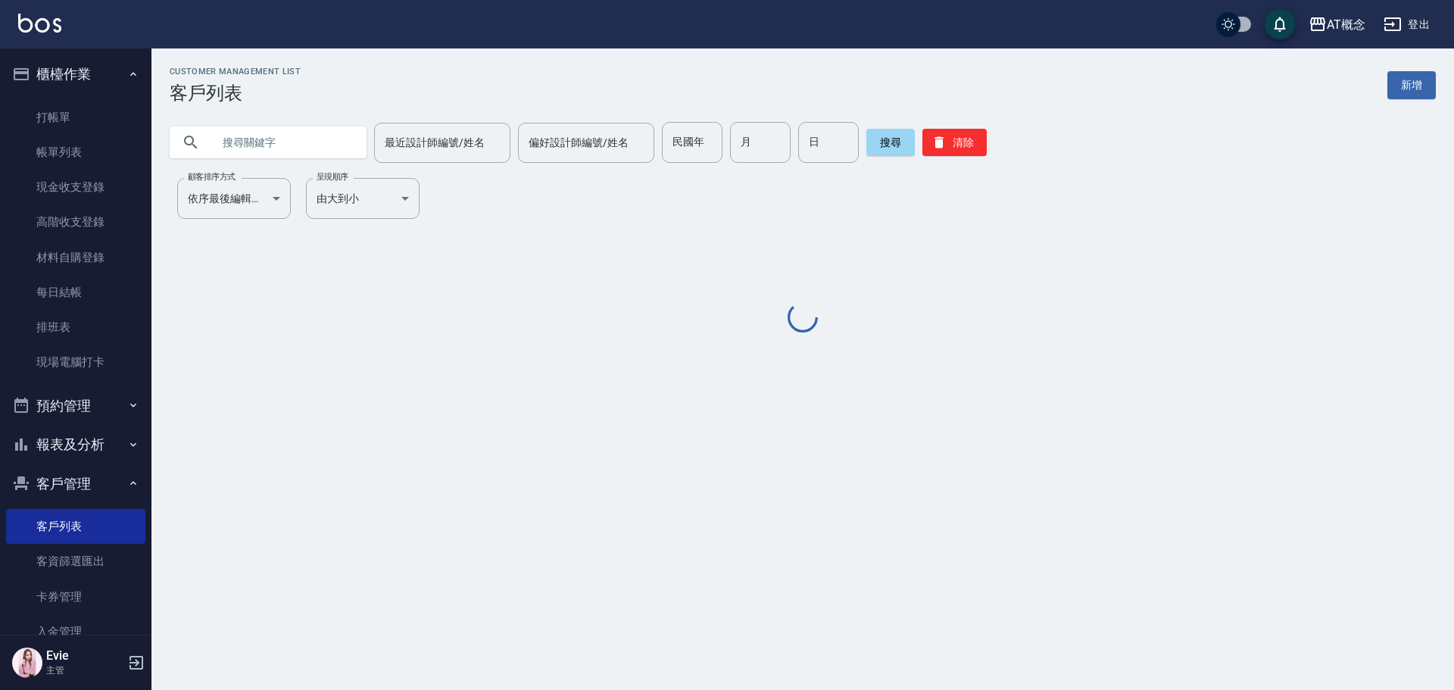
click at [321, 154] on input "text" at bounding box center [283, 142] width 142 height 41
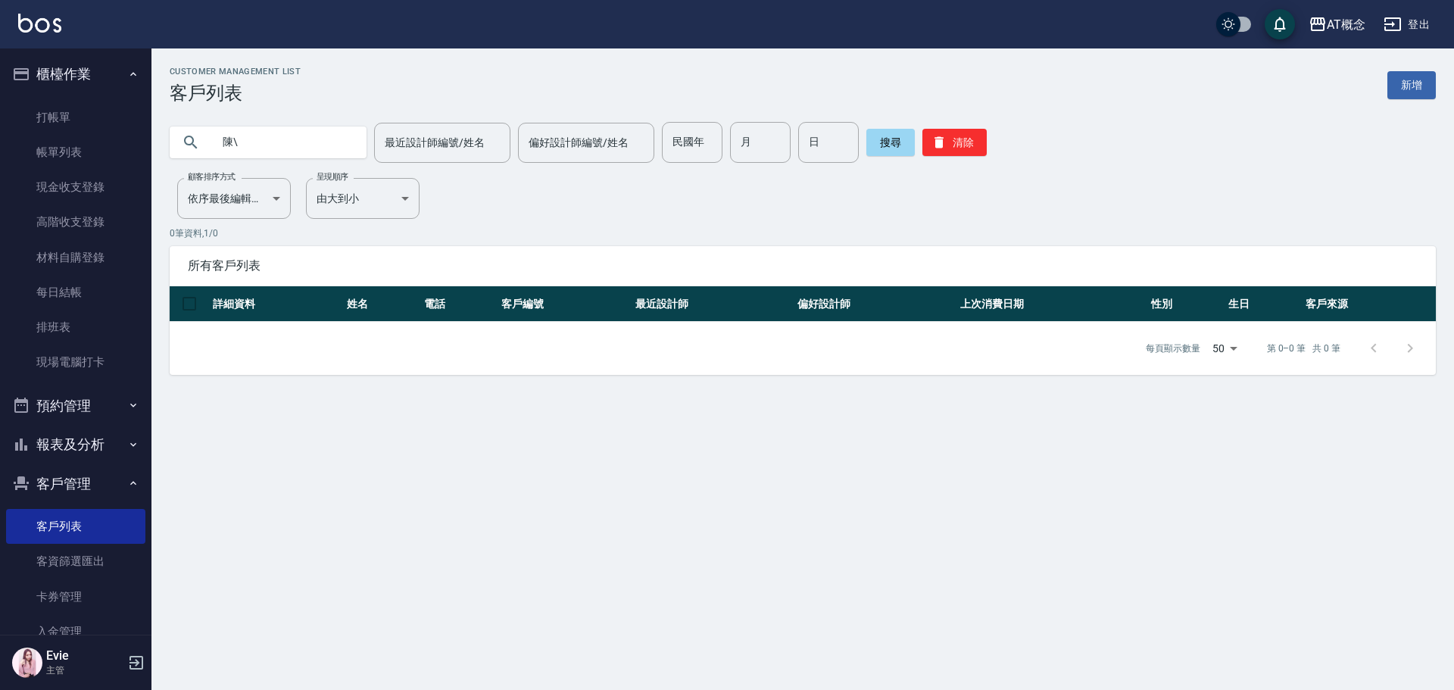
type input "陳"
type input "96"
type input "7"
type input "19"
drag, startPoint x: 953, startPoint y: 141, endPoint x: 890, endPoint y: 136, distance: 63.1
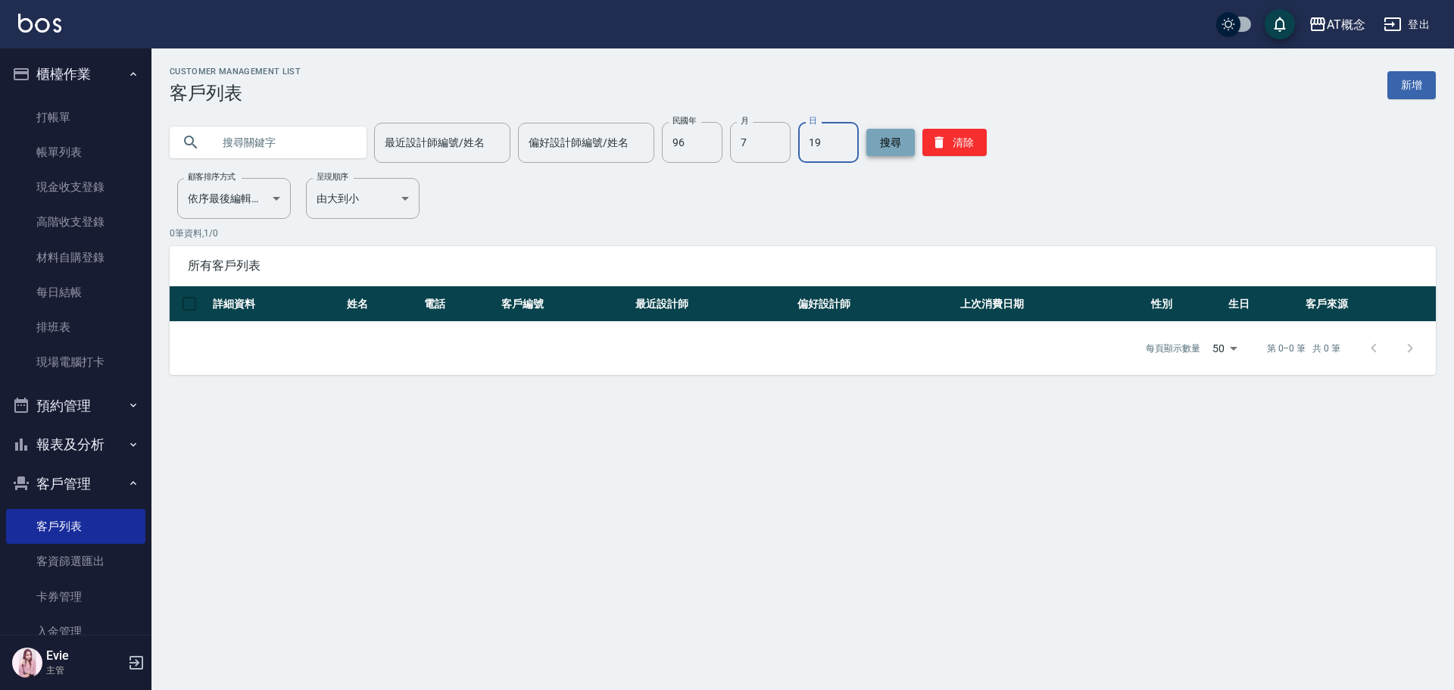
click at [941, 137] on button "清除" at bounding box center [954, 142] width 64 height 27
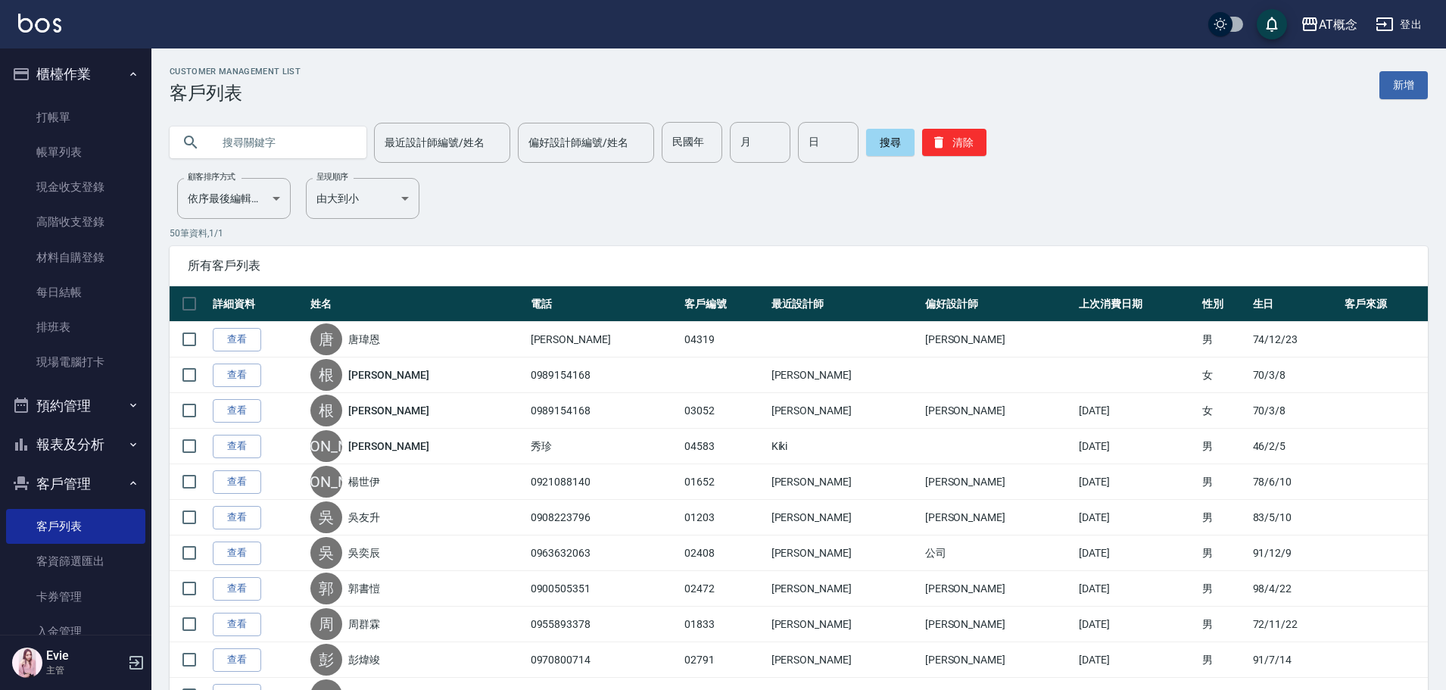
click at [269, 95] on h3 "客戶列表" at bounding box center [235, 93] width 131 height 21
click at [254, 136] on input "text" at bounding box center [283, 142] width 142 height 41
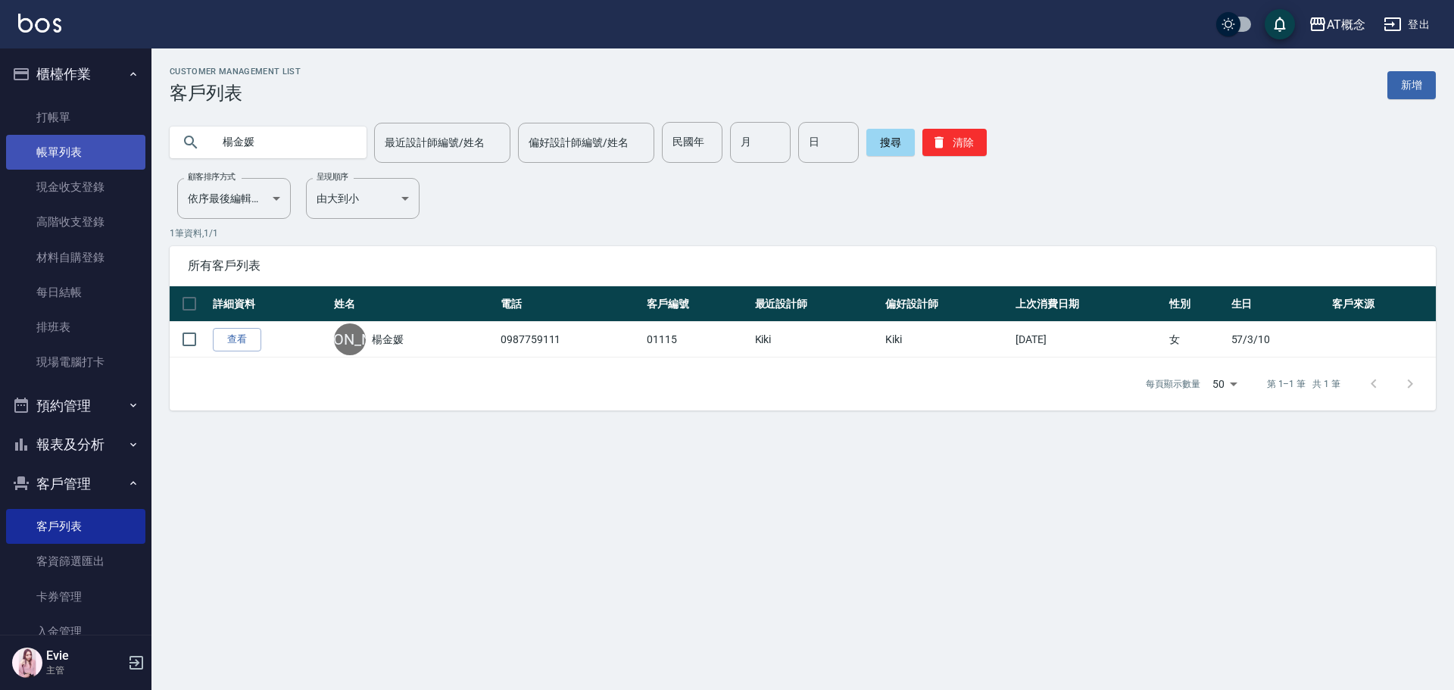
drag, startPoint x: 274, startPoint y: 143, endPoint x: 127, endPoint y: 134, distance: 147.2
click at [156, 135] on div "楊金媛 最近設計師編號/姓名 最近設計師編號/姓名 偏好設計師編號/姓名 偏好設計師編號/姓名 民國年 民國年 月 月 日 日 搜尋 清除" at bounding box center [793, 133] width 1284 height 59
type input "03612"
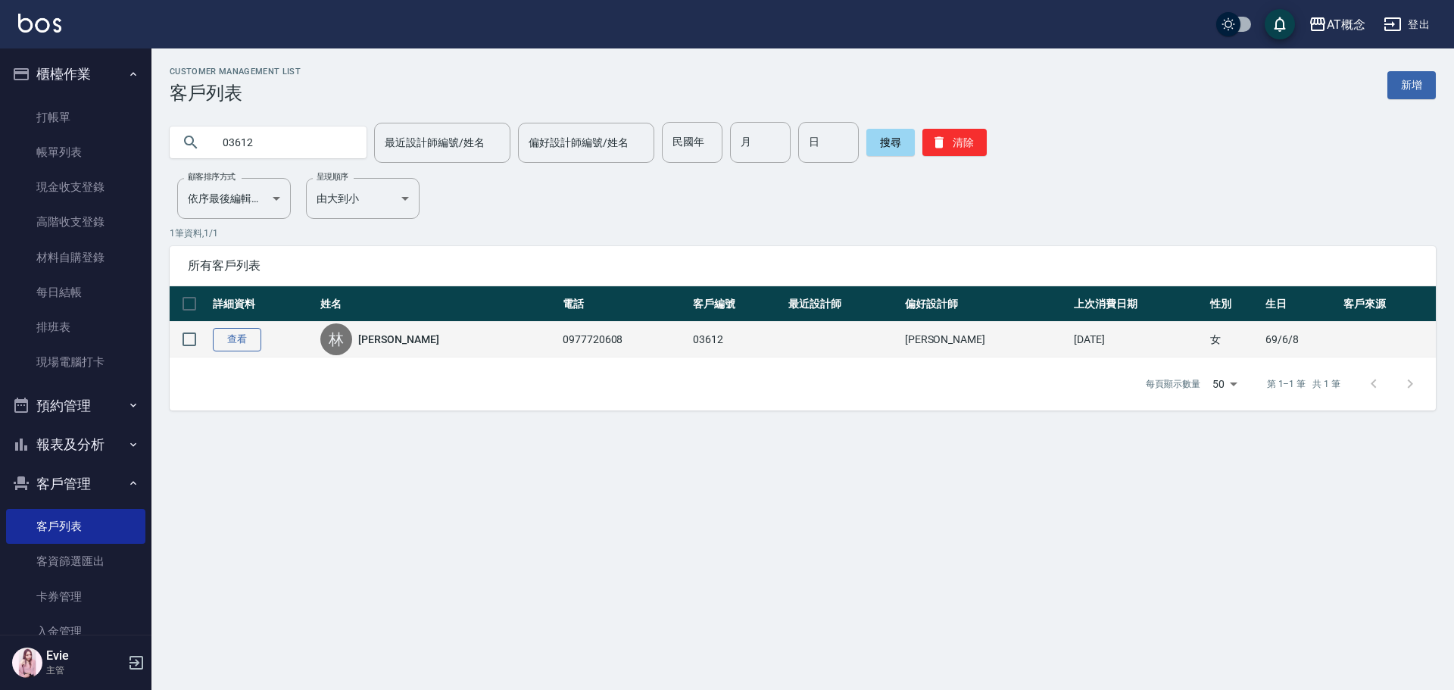
drag, startPoint x: 190, startPoint y: 339, endPoint x: 228, endPoint y: 345, distance: 38.2
click at [190, 339] on input "checkbox" at bounding box center [189, 339] width 32 height 32
checkbox input "true"
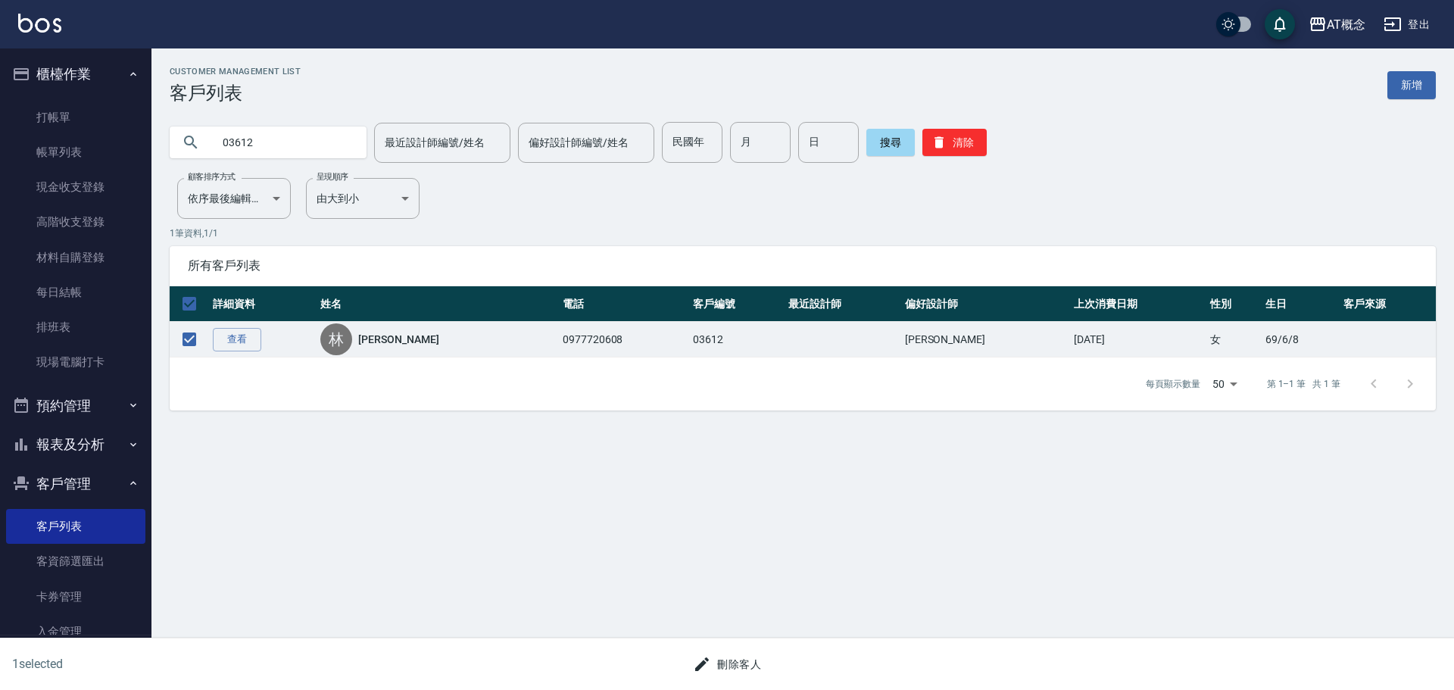
click at [740, 662] on button "刪除客人" at bounding box center [727, 664] width 80 height 28
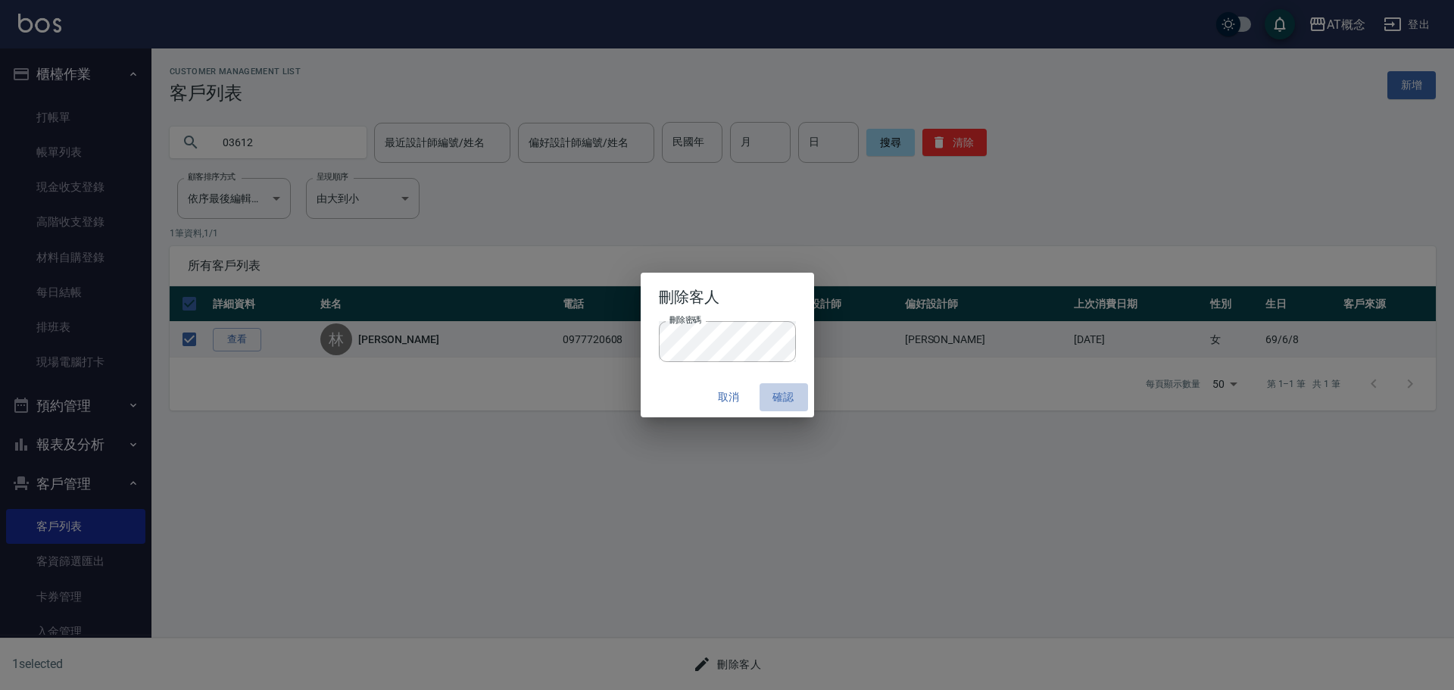
click at [787, 397] on button "確認" at bounding box center [783, 397] width 48 height 28
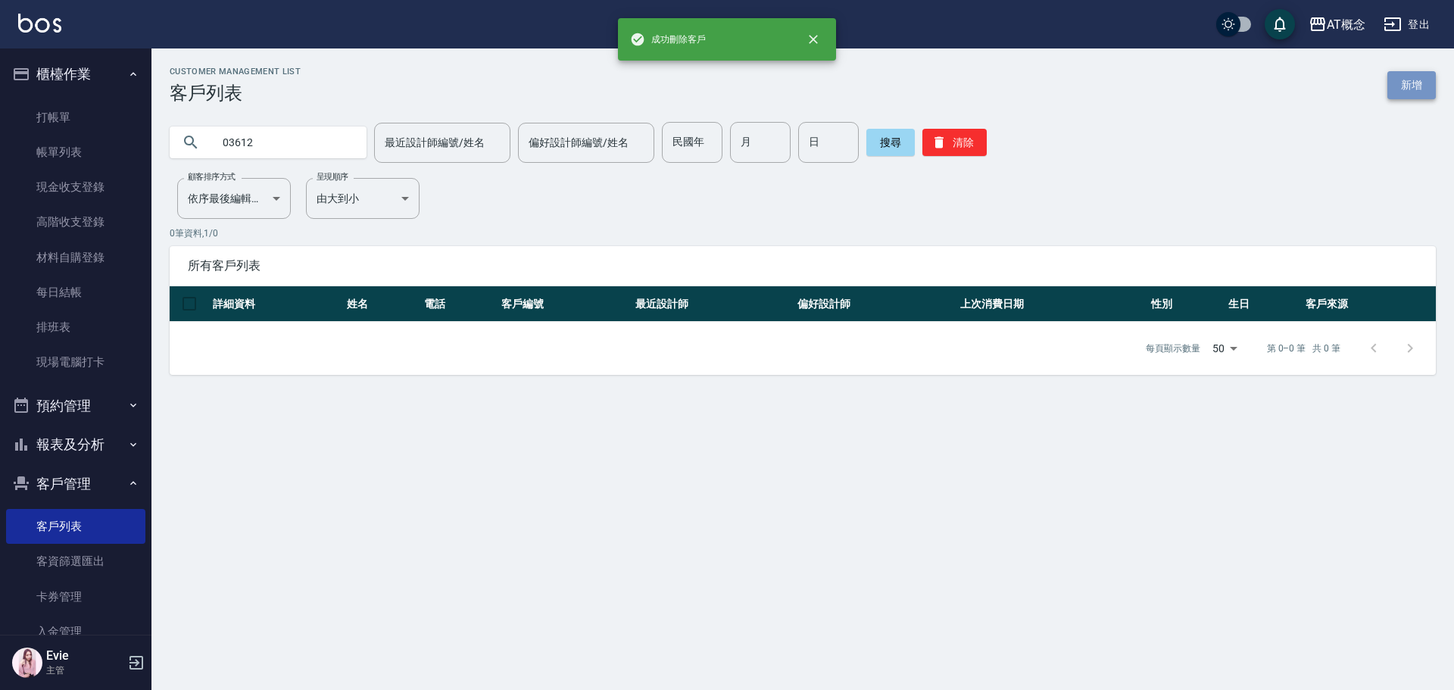
click at [1405, 77] on link "新增" at bounding box center [1411, 85] width 48 height 28
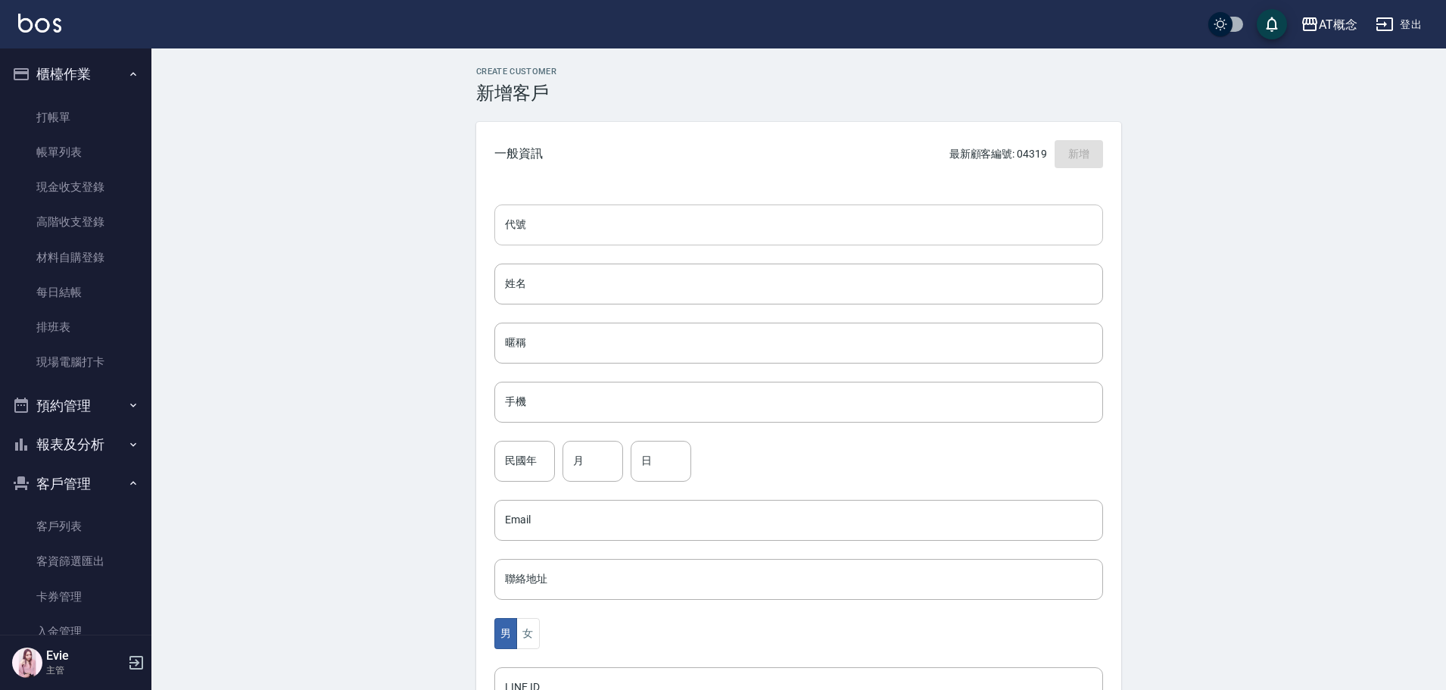
click at [606, 232] on input "代號" at bounding box center [798, 224] width 609 height 41
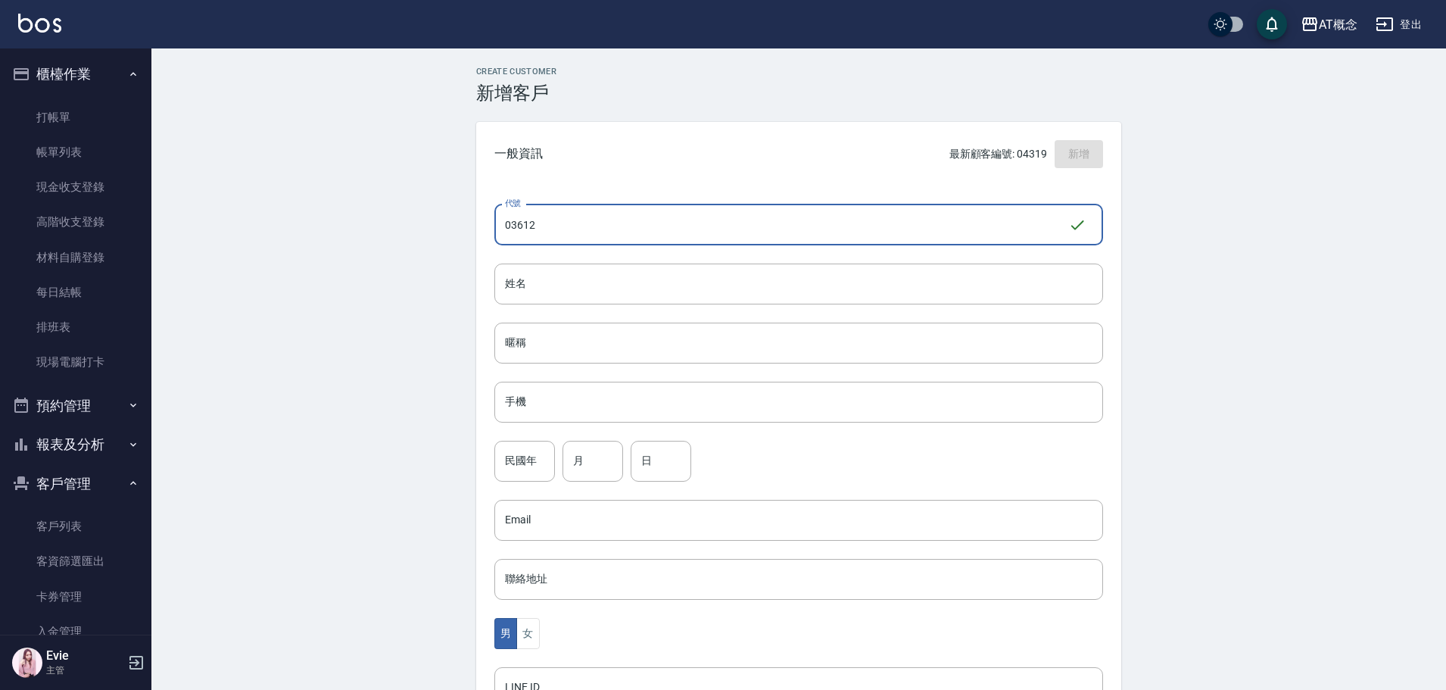
type input "03612"
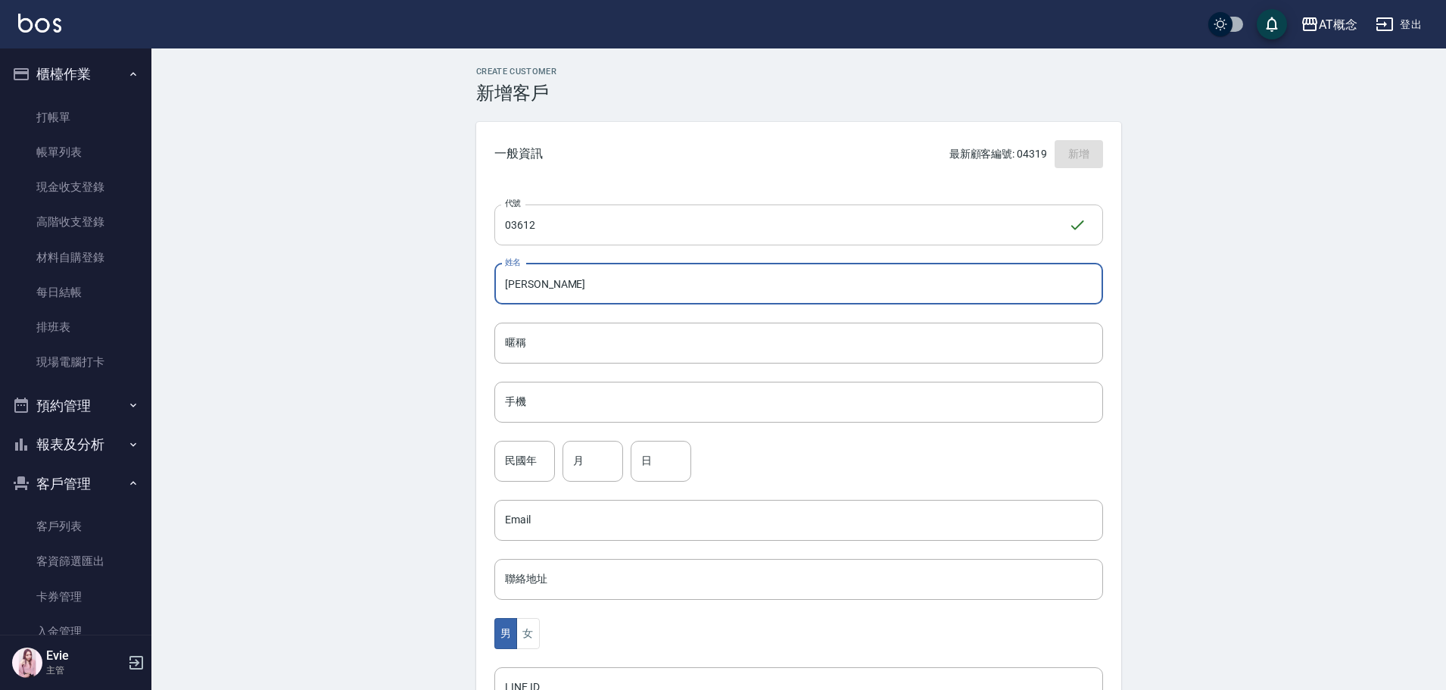
type input "姚莉華"
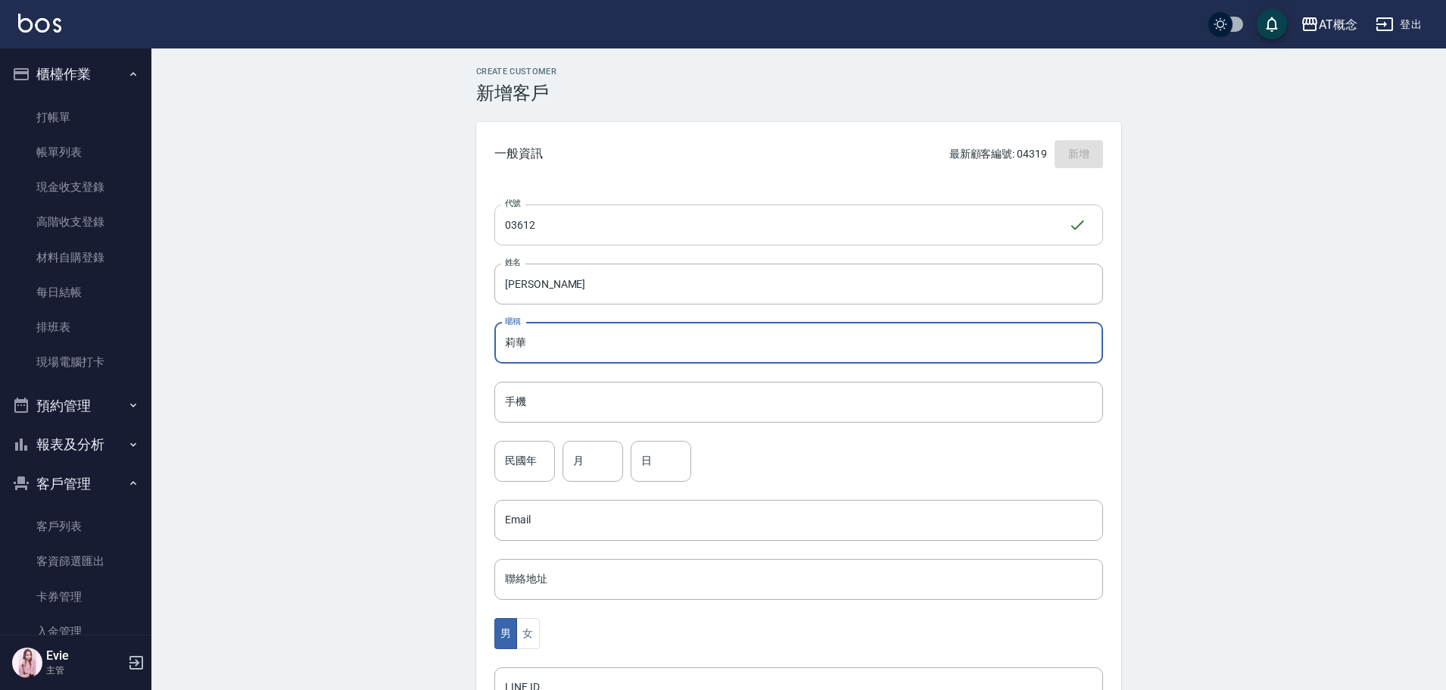
type input "莉華"
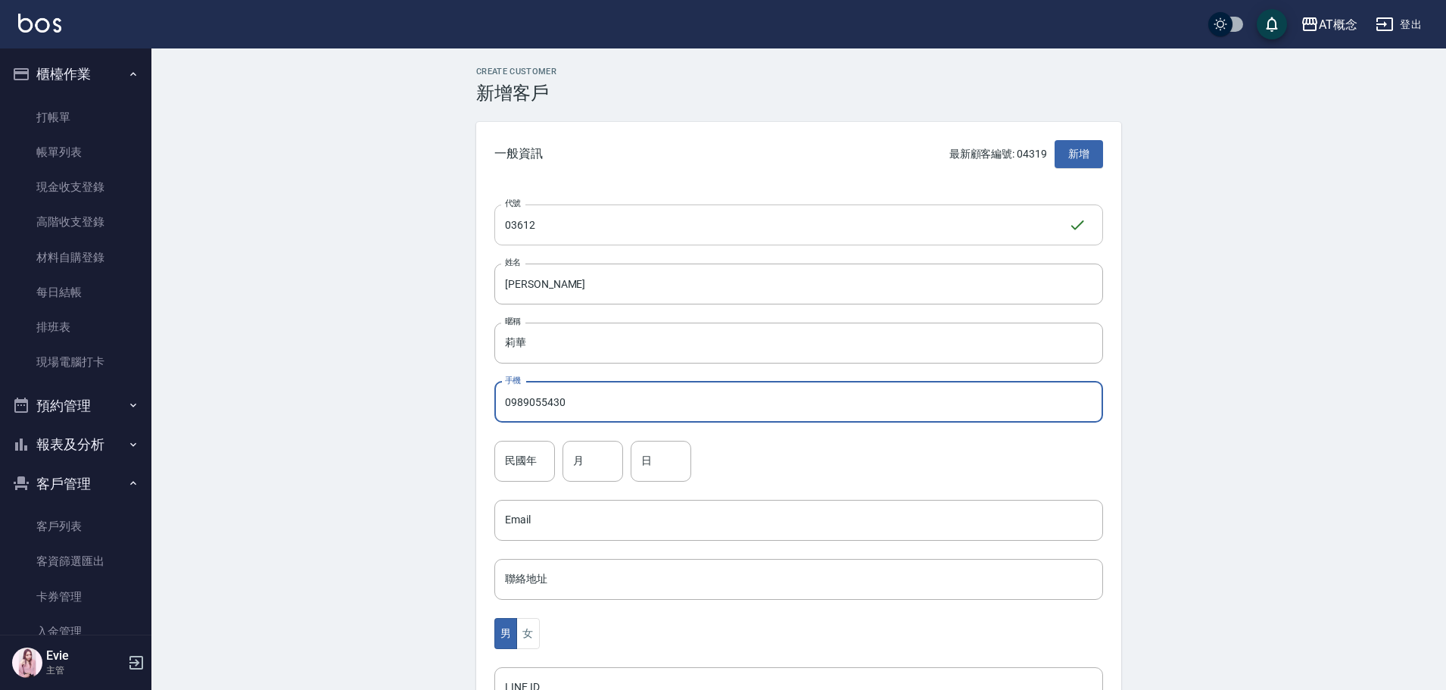
type input "0989055430"
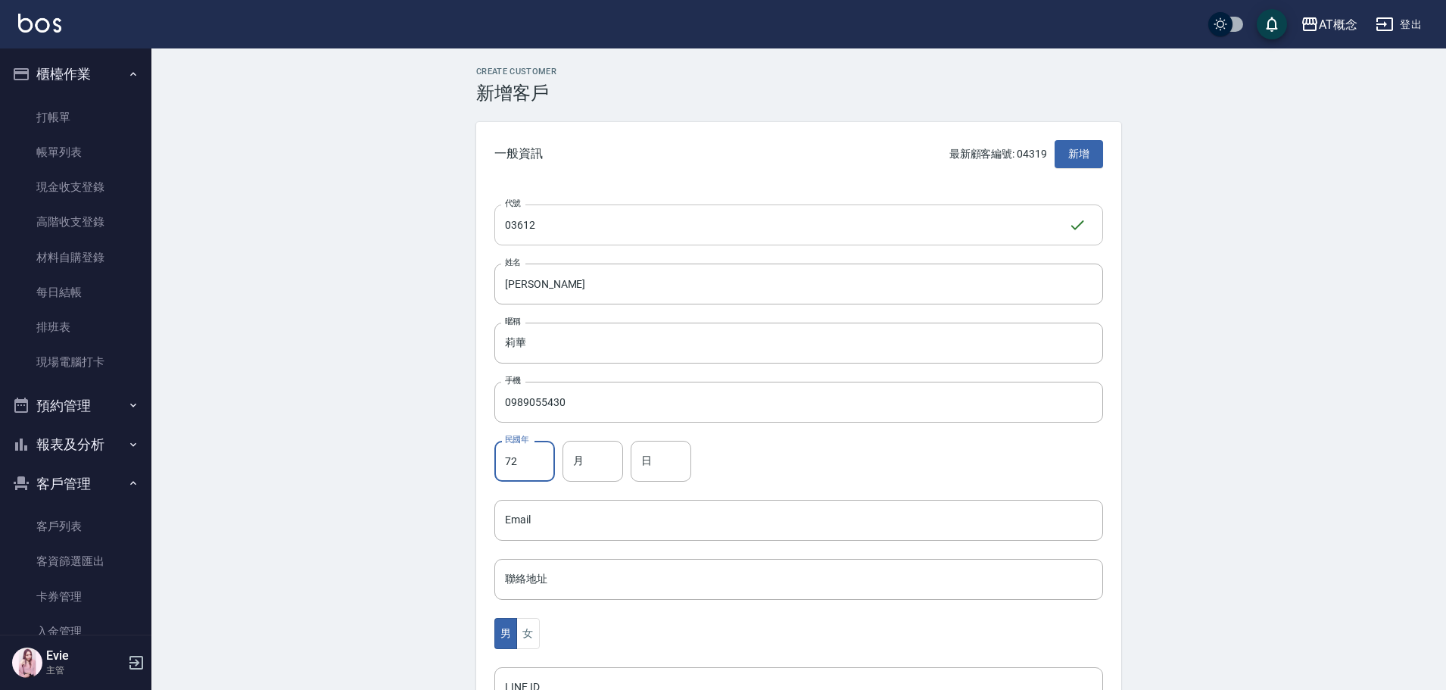
type input "72"
type input "1"
type input "24"
click at [535, 633] on button "女" at bounding box center [527, 633] width 23 height 31
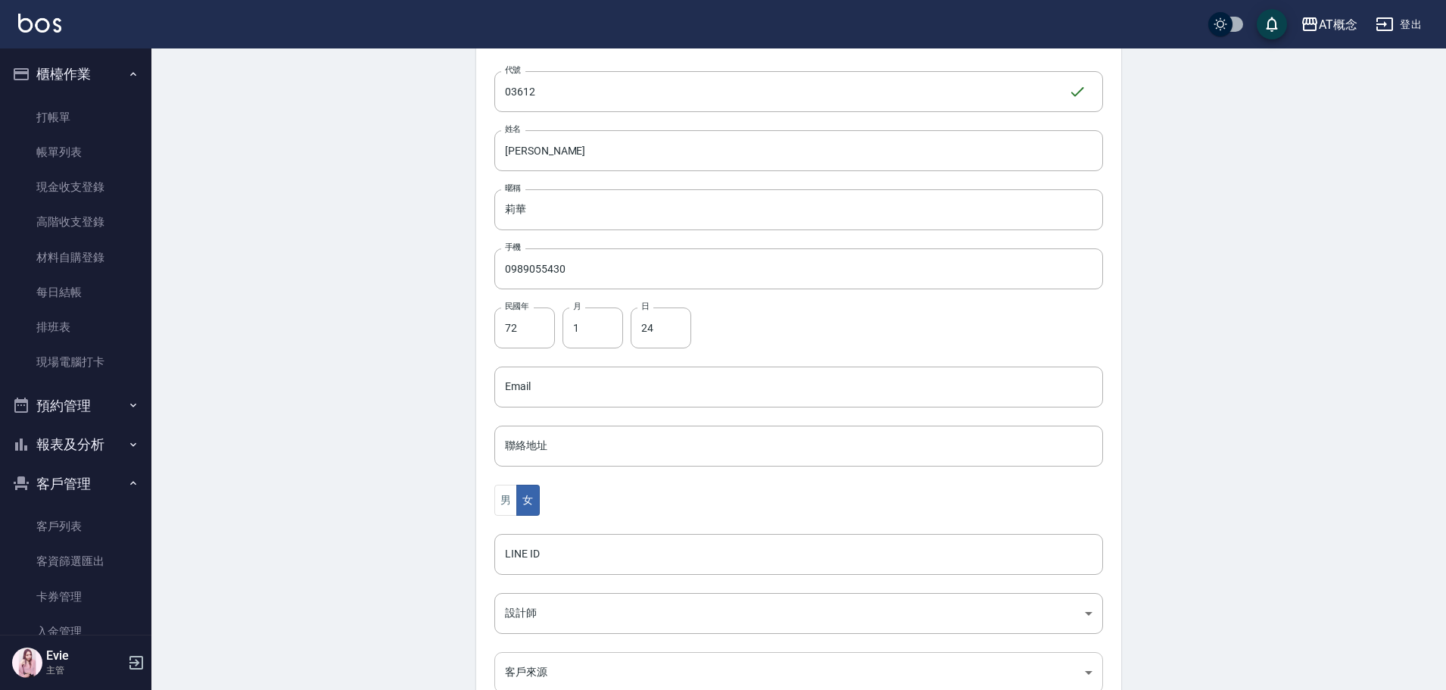
scroll to position [296, 0]
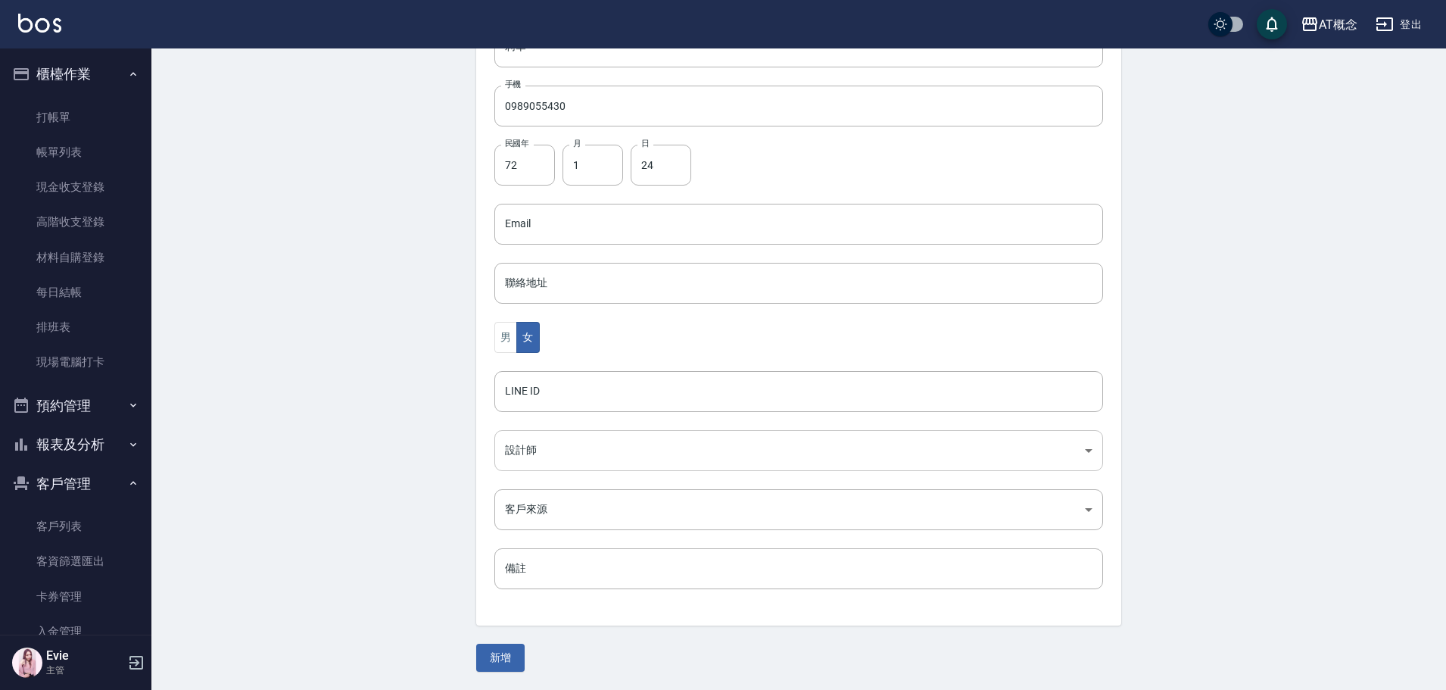
click at [532, 457] on body "AT概念 登出 櫃檯作業 打帳單 帳單列表 現金收支登錄 高階收支登錄 材料自購登錄 每日結帳 排班表 現場電腦打卡 預約管理 預約管理 單日預約紀錄 單週預…" at bounding box center [723, 197] width 1446 height 986
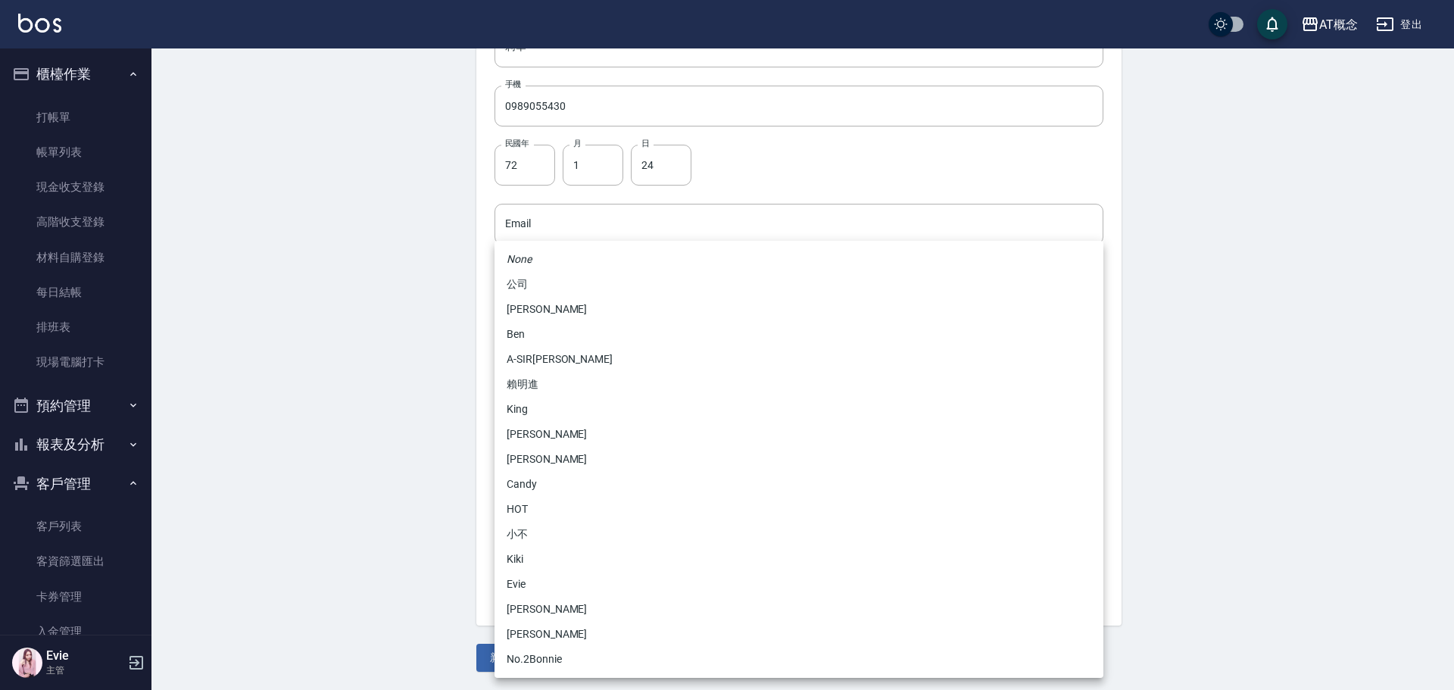
click at [550, 653] on li "No.2Bonnie" at bounding box center [798, 659] width 609 height 25
type input "20abcae0-810e-448a-b26a-bcbab897de4d"
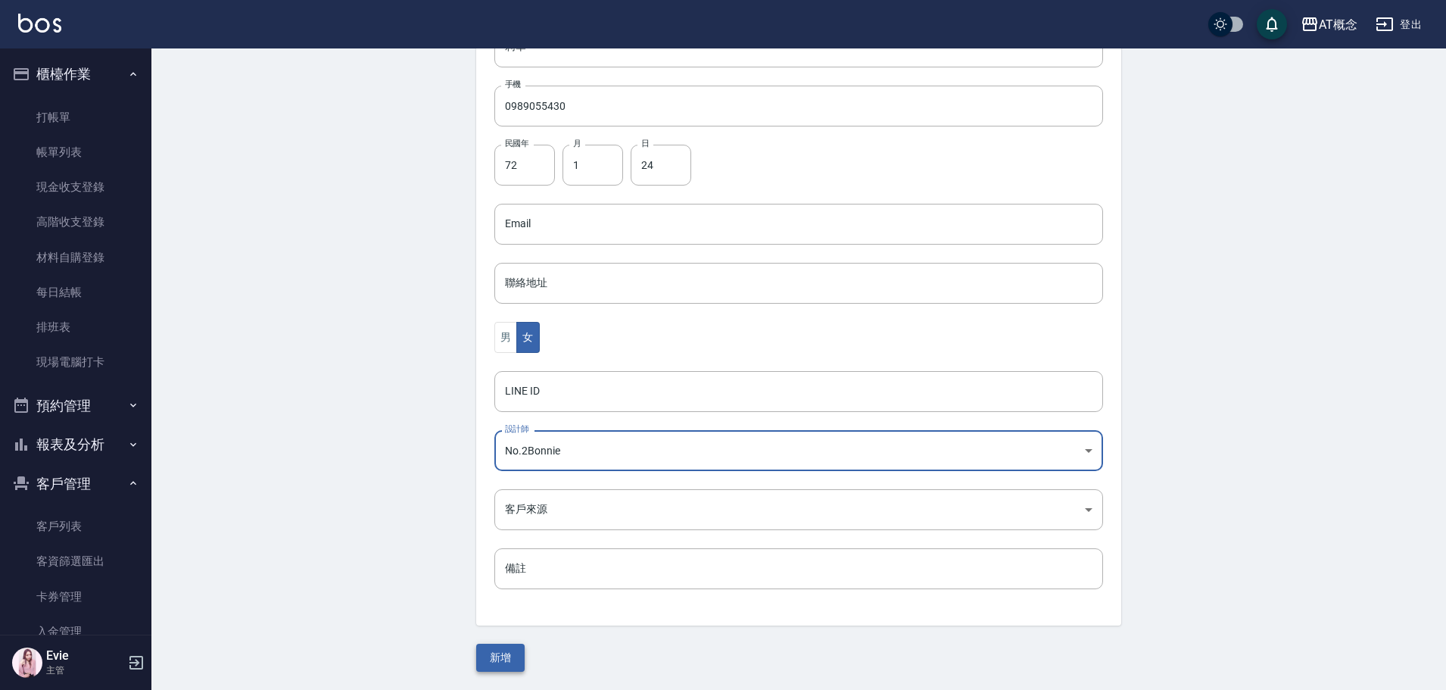
click at [512, 650] on button "新增" at bounding box center [500, 658] width 48 height 28
